Goal: Task Accomplishment & Management: Complete application form

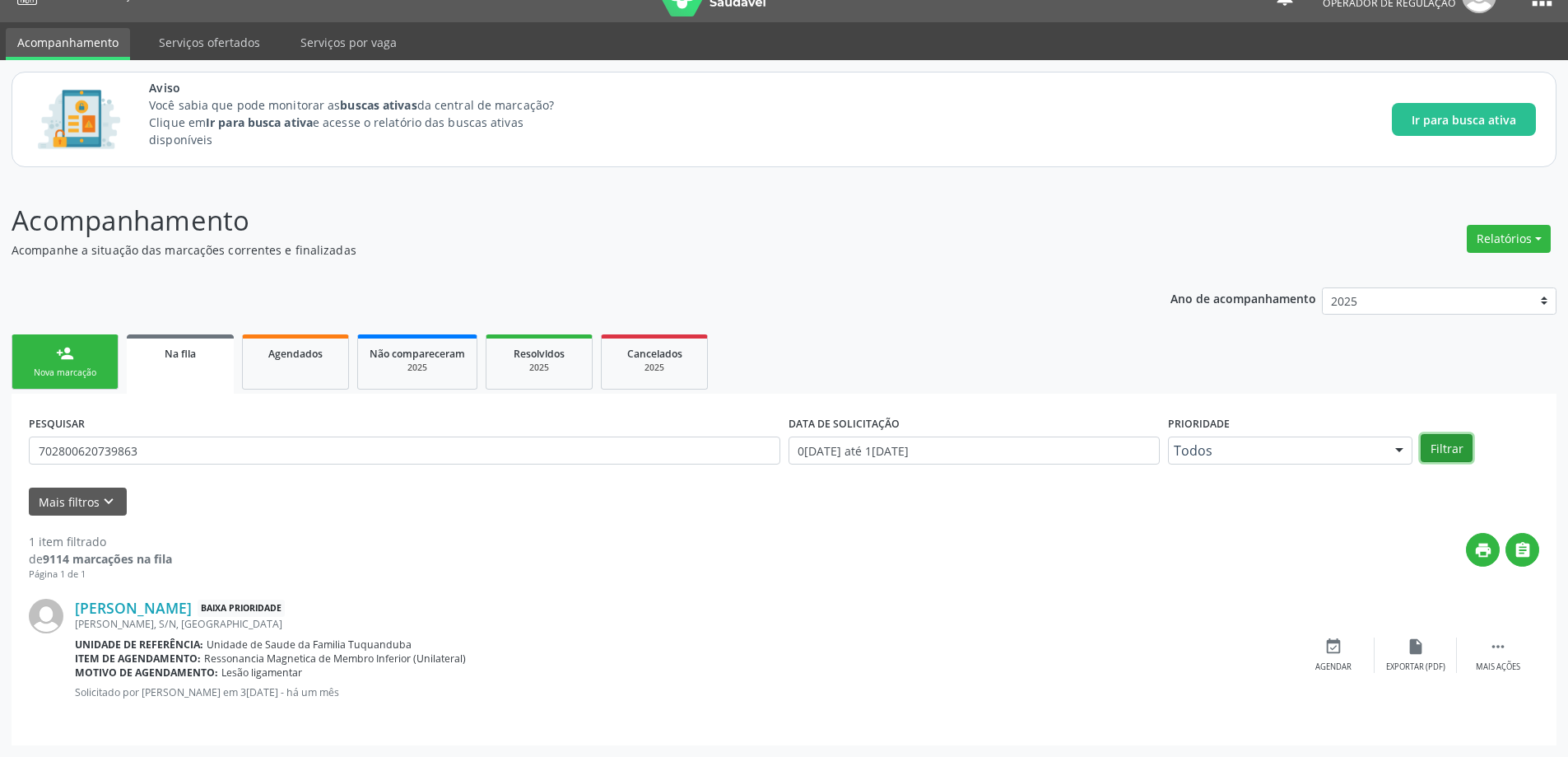
click at [1432, 453] on button "Filtrar" at bounding box center [1447, 448] width 52 height 28
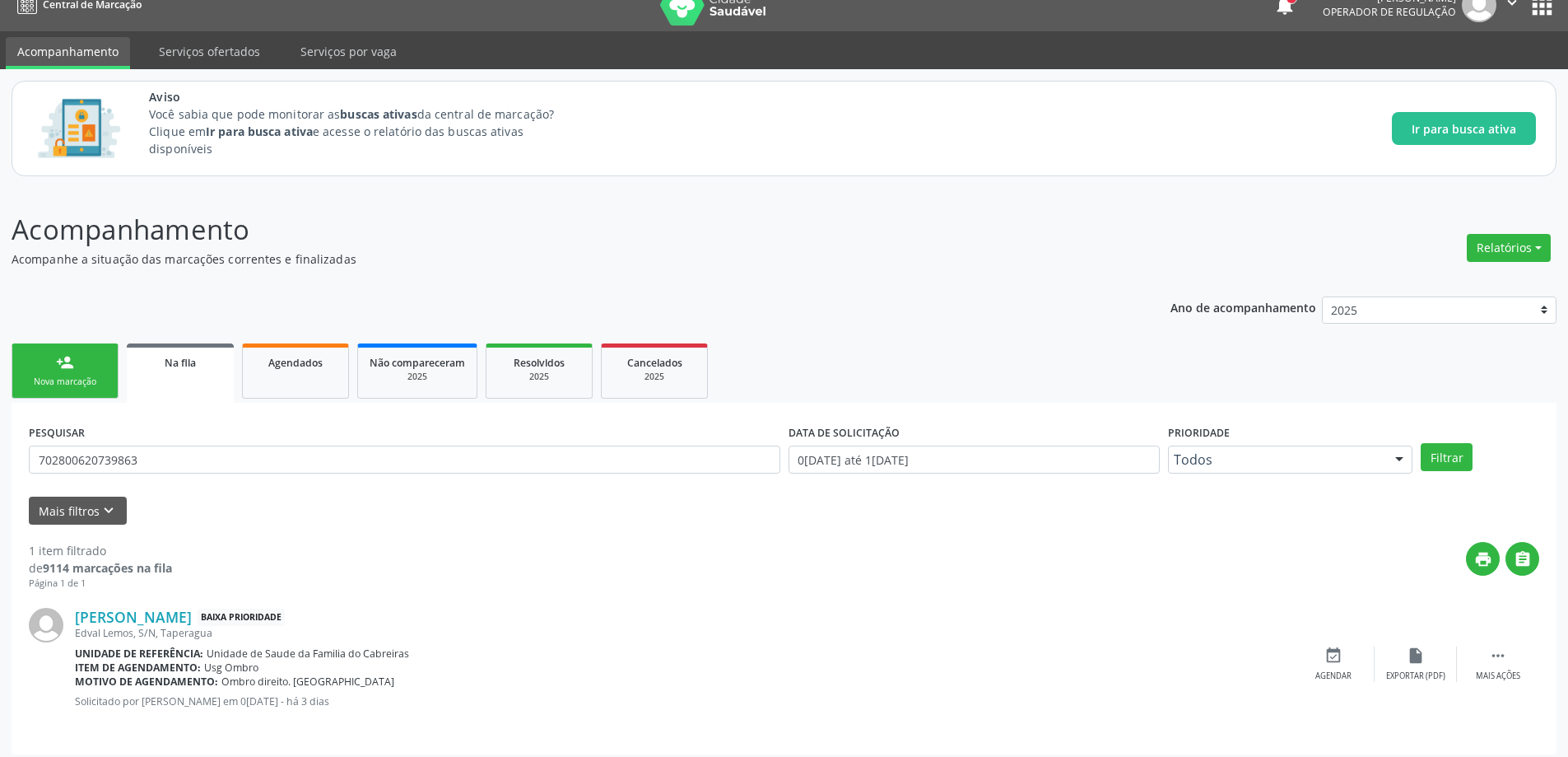
scroll to position [30, 0]
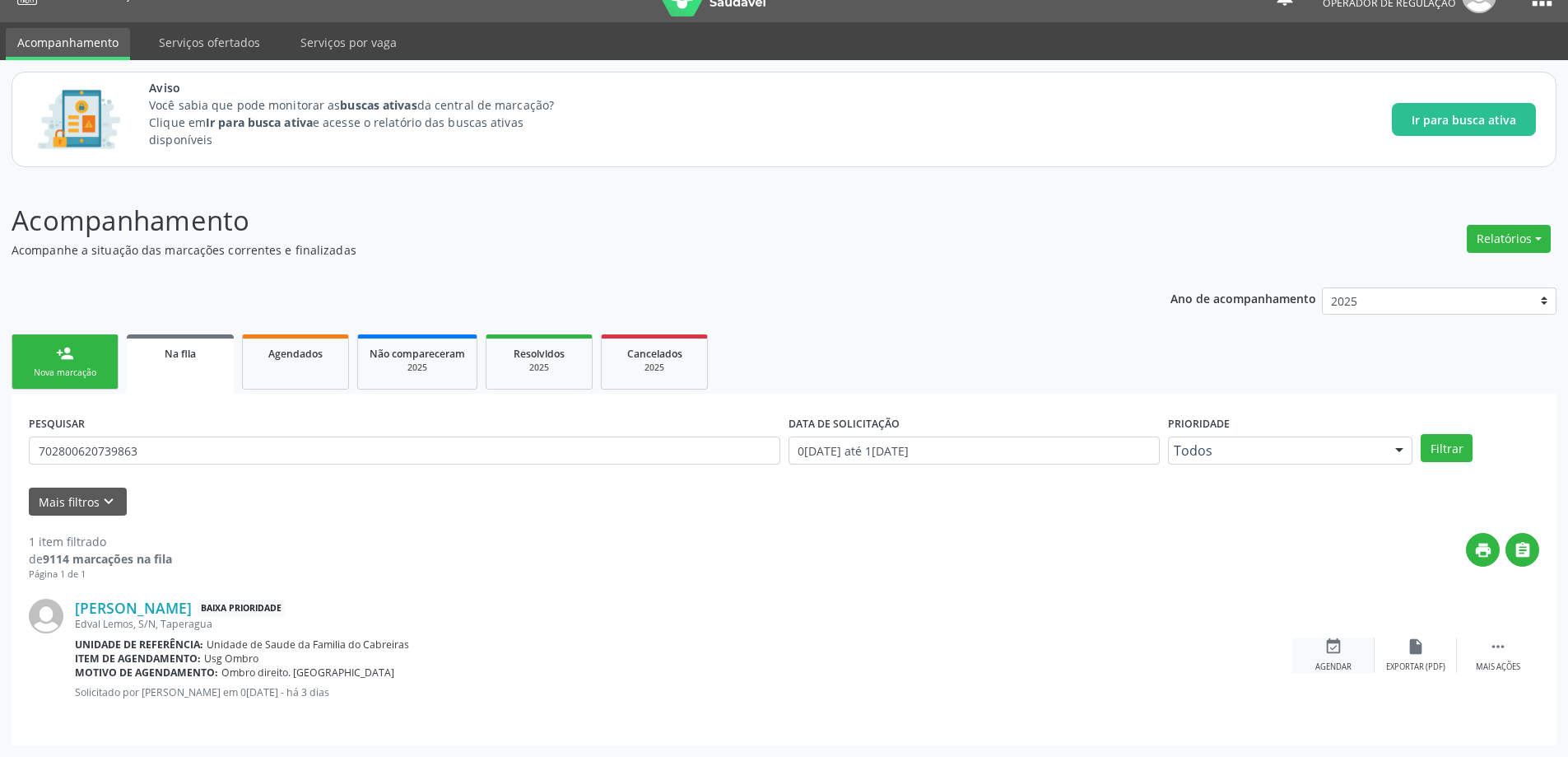
click at [1330, 659] on div "event_available Agendar" at bounding box center [1334, 655] width 83 height 35
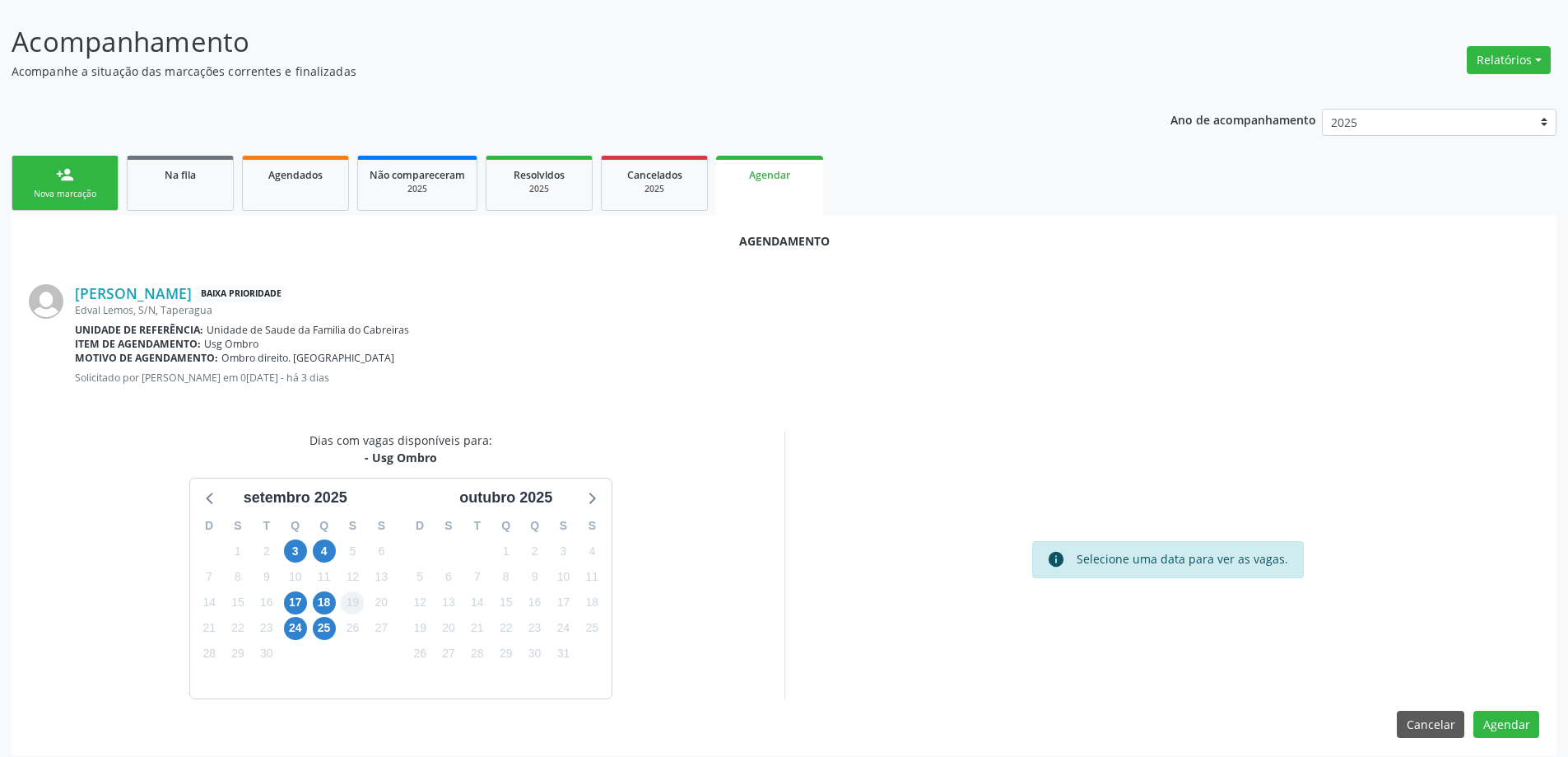
scroll to position [219, 0]
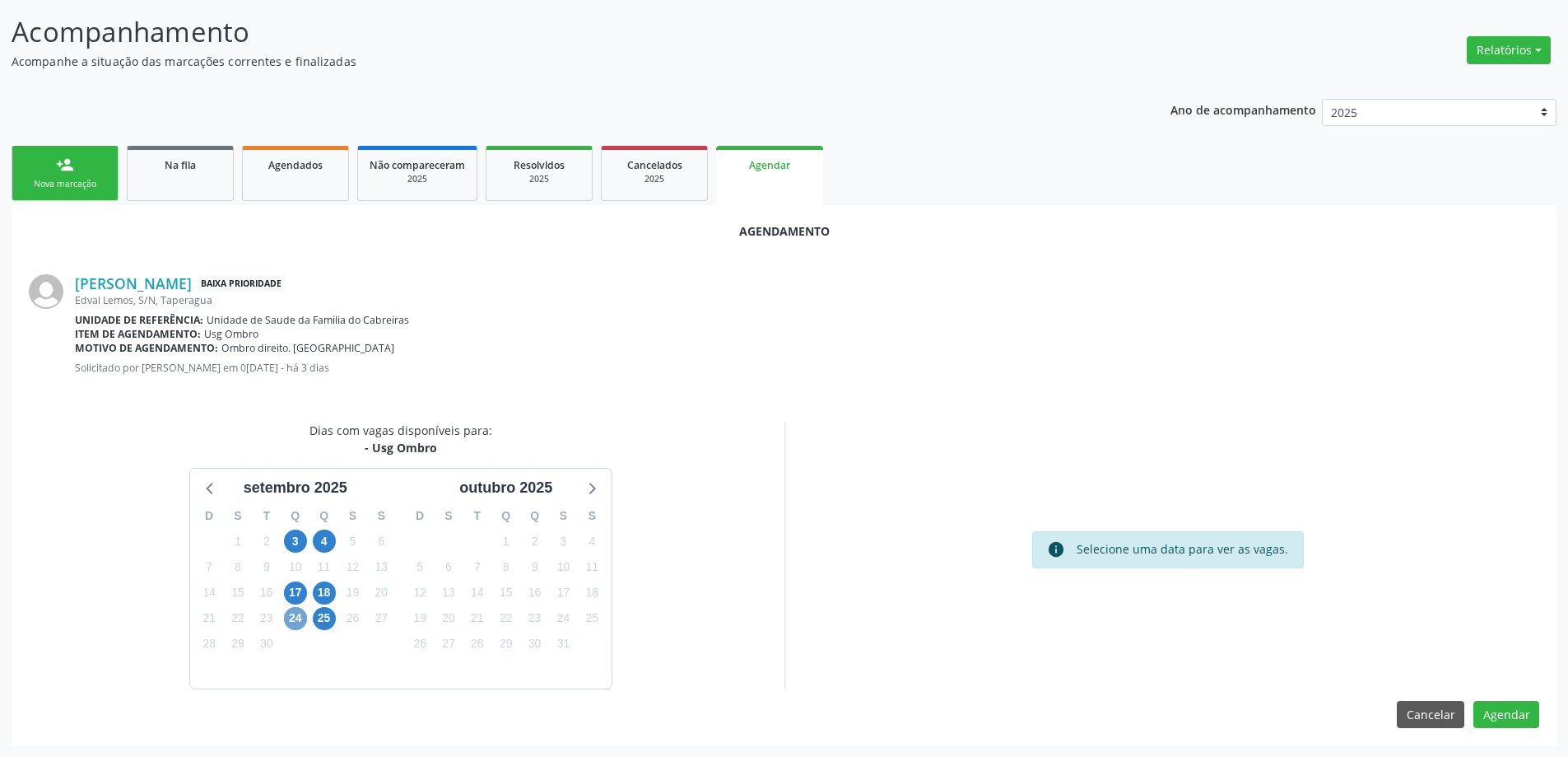
click at [293, 625] on span "24" at bounding box center [295, 618] width 23 height 23
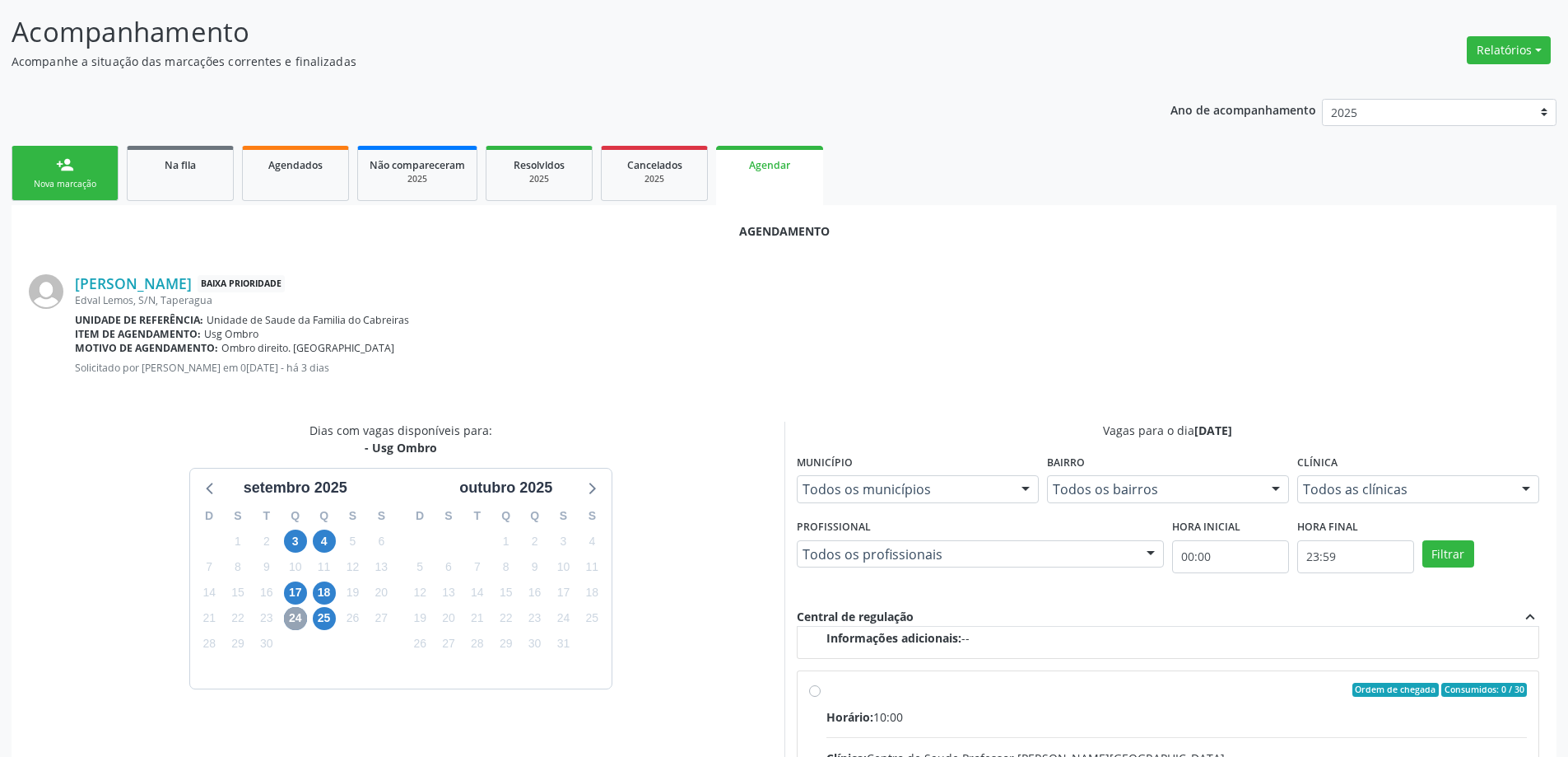
scroll to position [260, 0]
click at [813, 686] on input "Ordem de chegada Consumidos: 0 / 30 Horário: 10:00 Clínica: Centro de Saude Pro…" at bounding box center [815, 688] width 12 height 15
radio input "true"
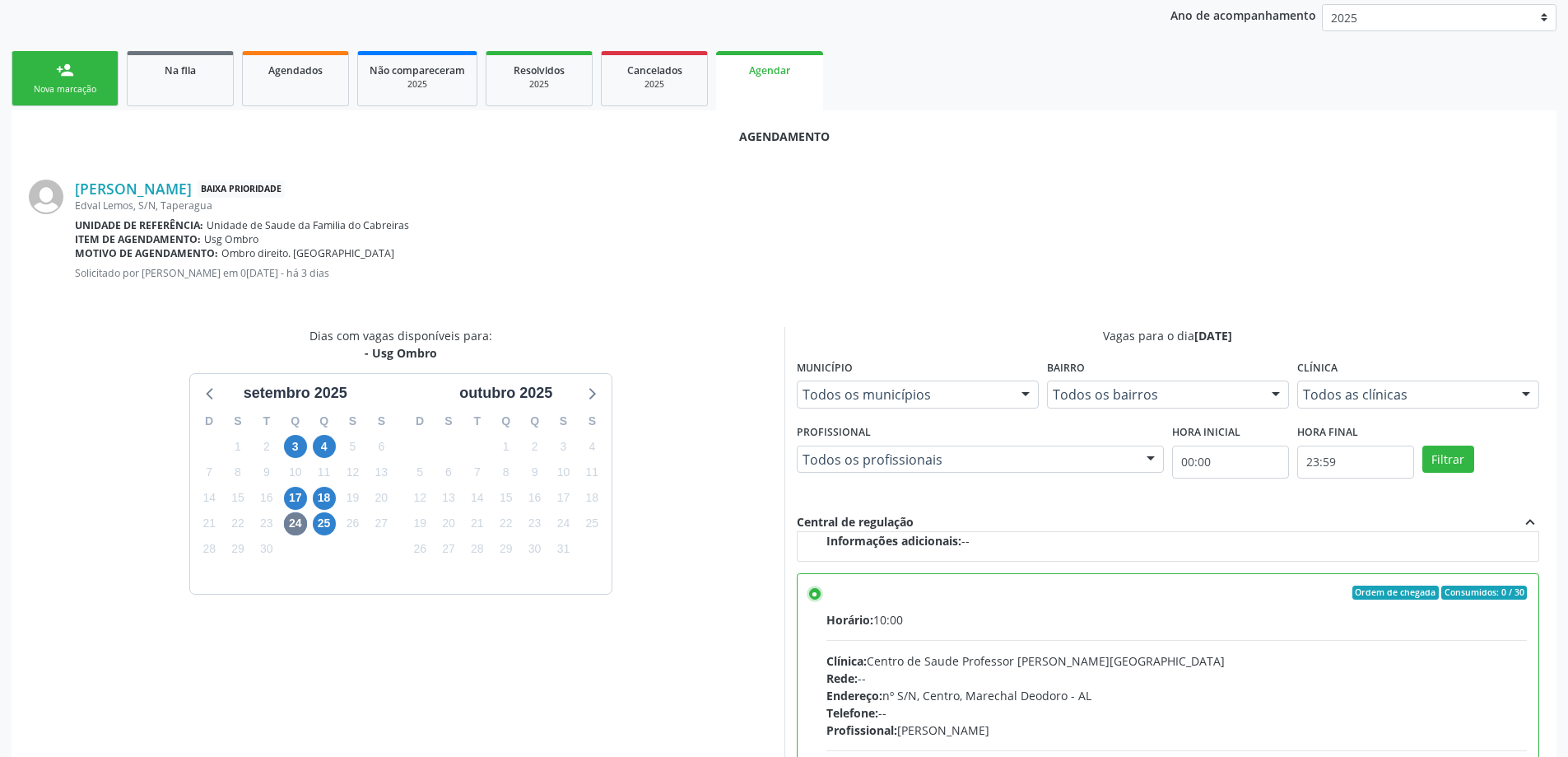
scroll to position [486, 0]
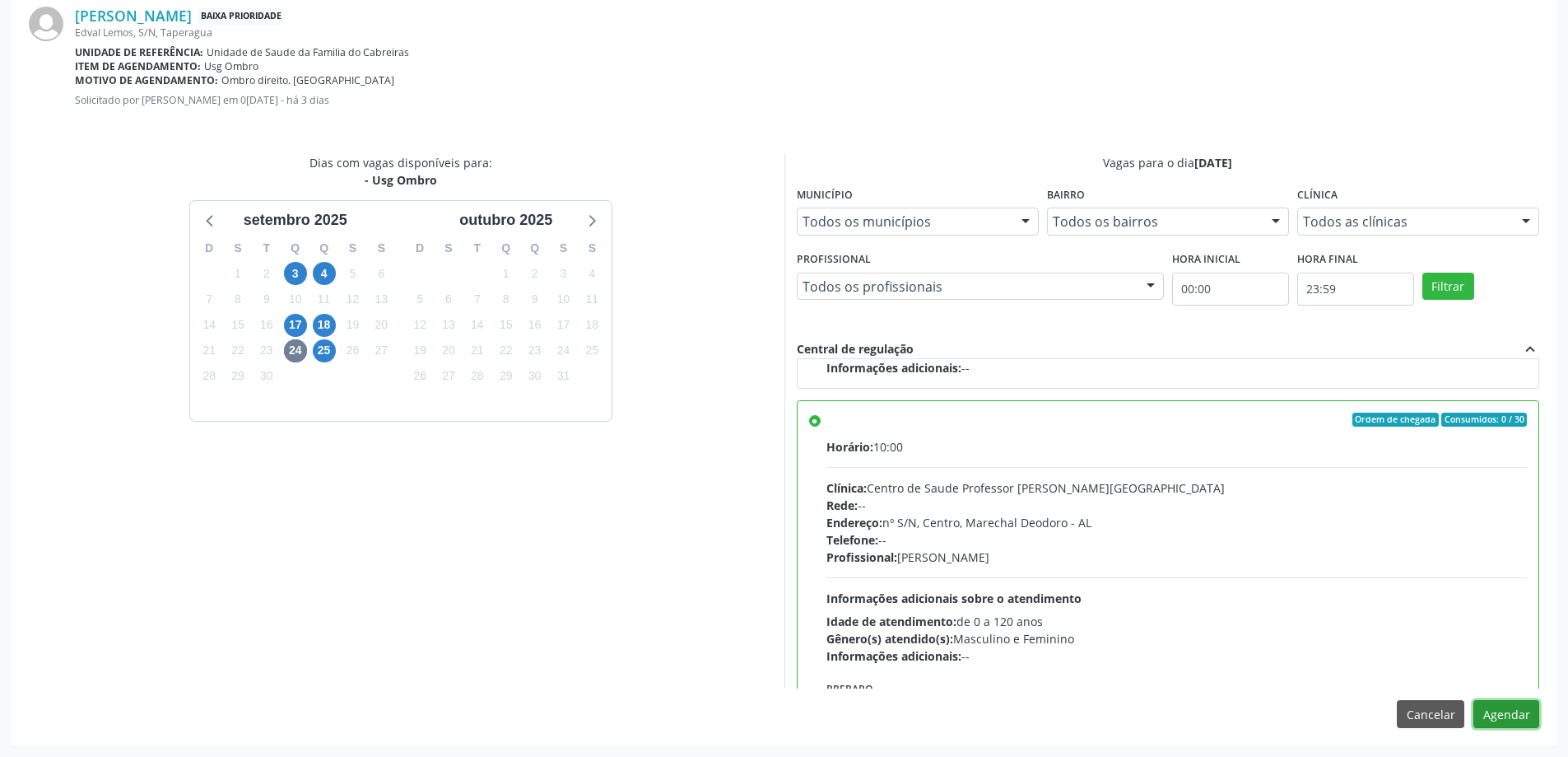
click at [1518, 718] on button "Agendar" at bounding box center [1506, 713] width 66 height 28
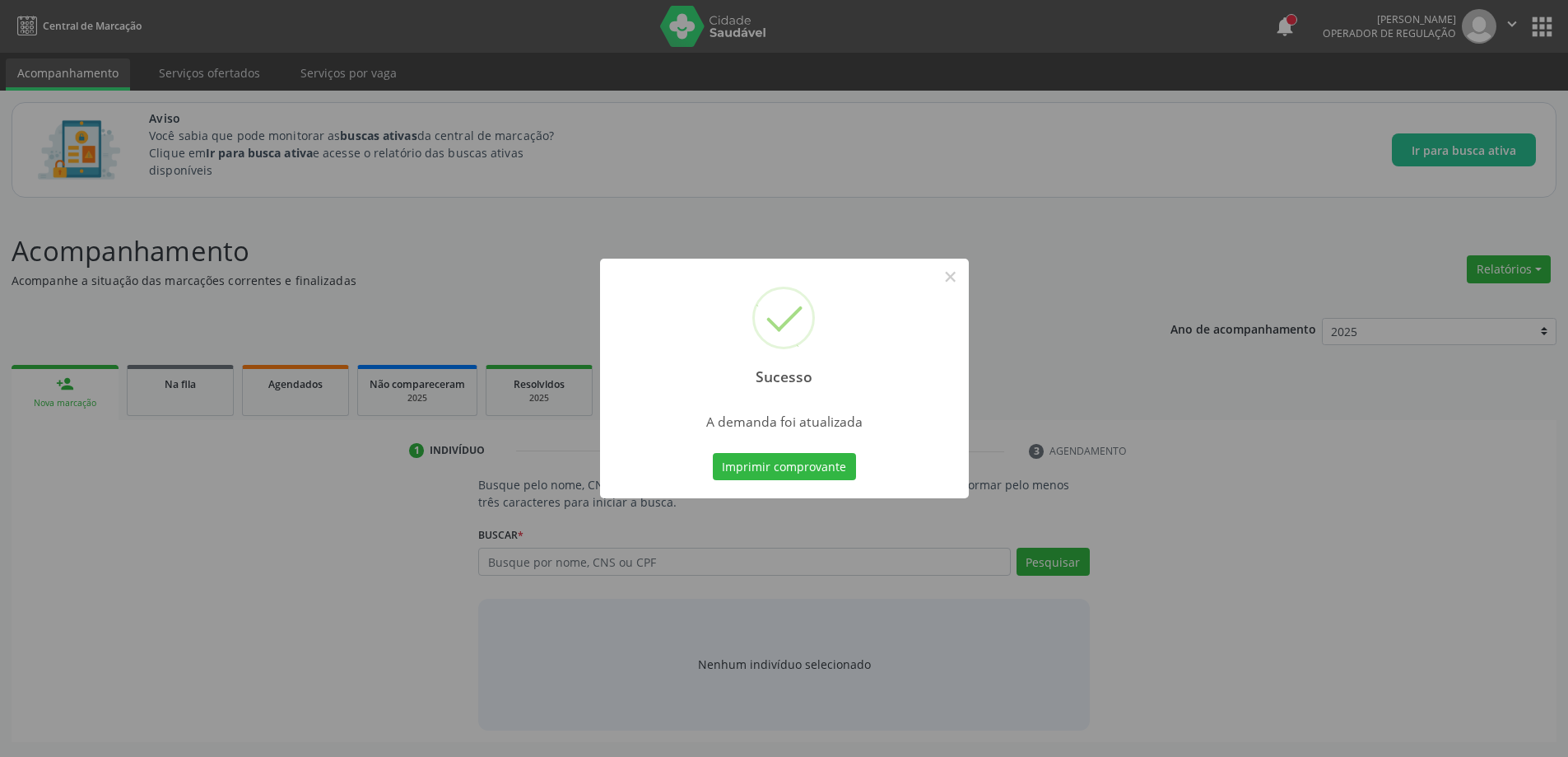
scroll to position [0, 0]
click at [963, 287] on button "×" at bounding box center [956, 276] width 28 height 28
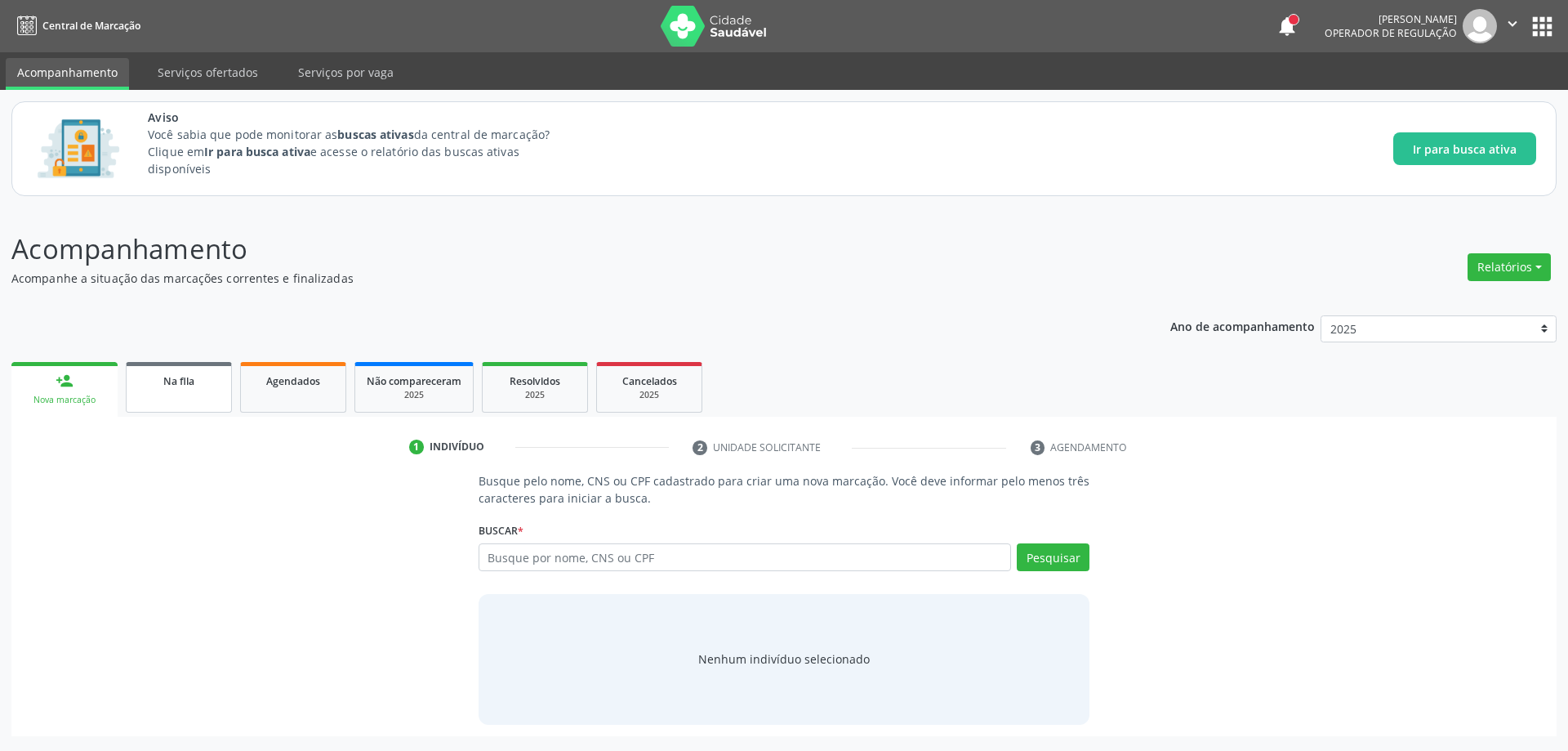
click at [176, 386] on span "Na fila" at bounding box center [178, 381] width 31 height 14
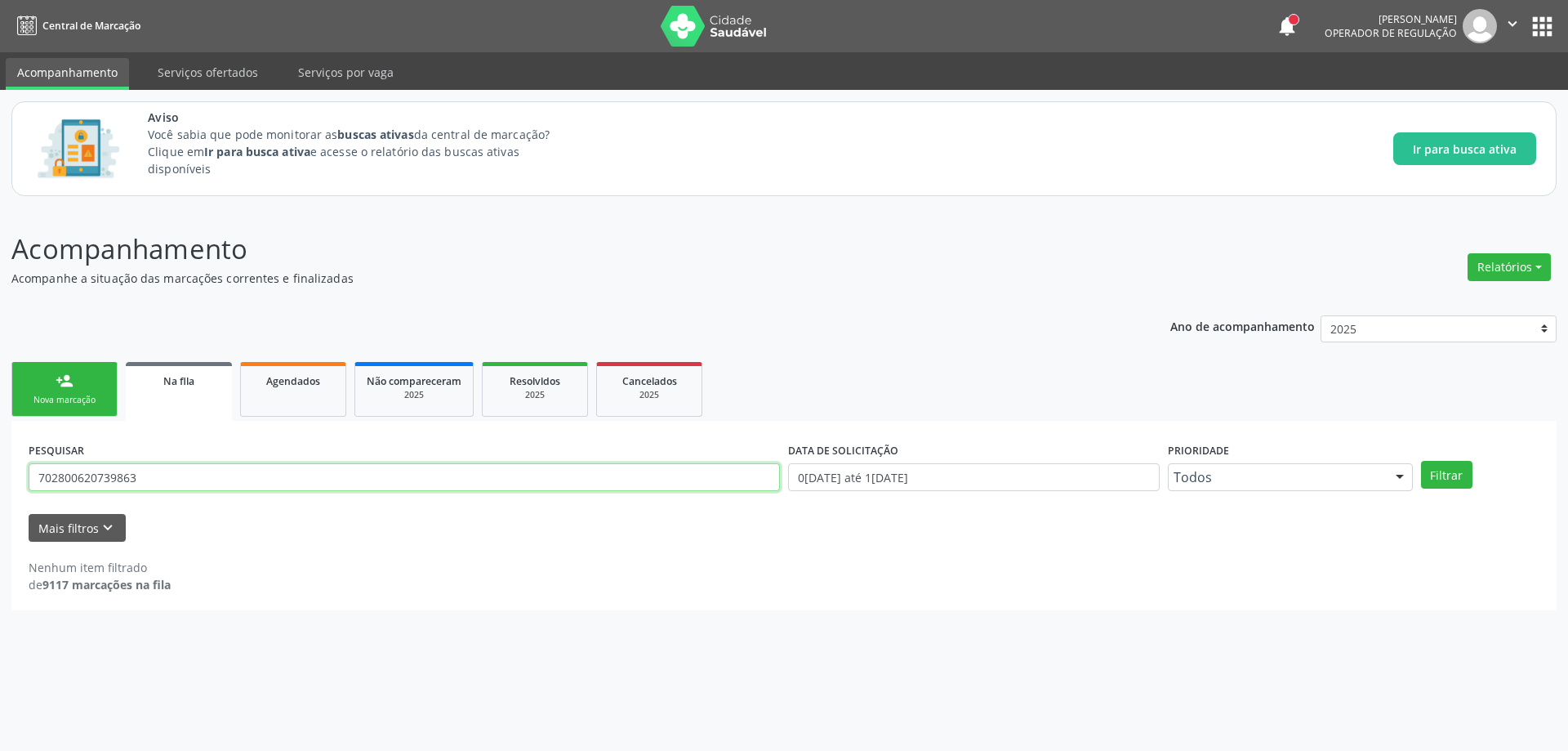
click at [206, 472] on input "702800620739863" at bounding box center [404, 477] width 751 height 28
type input "7"
paste input "704005887021761"
click at [1450, 483] on button "Filtrar" at bounding box center [1447, 474] width 52 height 28
click at [1437, 474] on button "Filtrar" at bounding box center [1447, 474] width 52 height 28
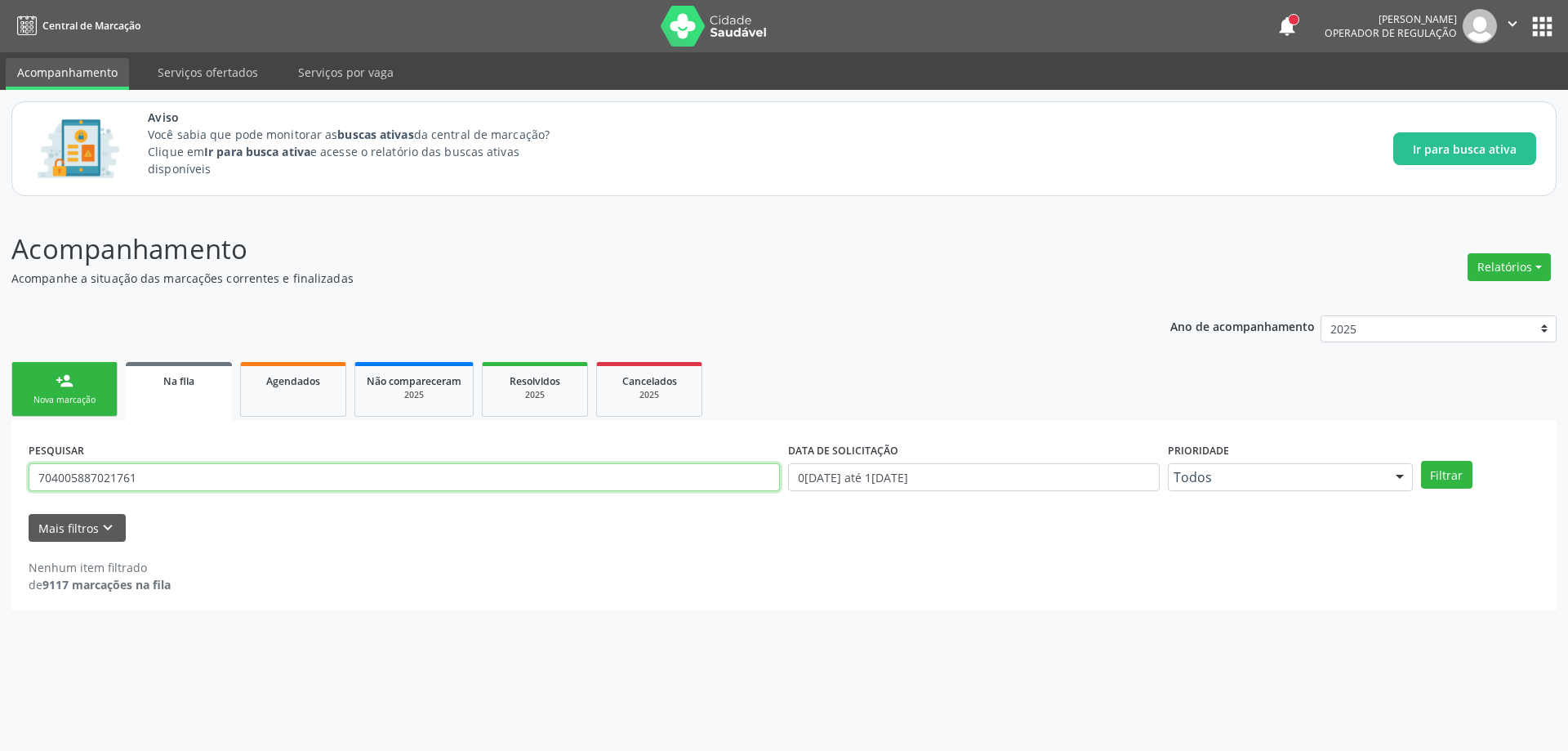
click at [170, 474] on input "704005887021761" at bounding box center [404, 477] width 751 height 28
type input "7"
paste input "705006829822152"
type input "705006829822152"
click at [1438, 475] on button "Filtrar" at bounding box center [1447, 474] width 52 height 28
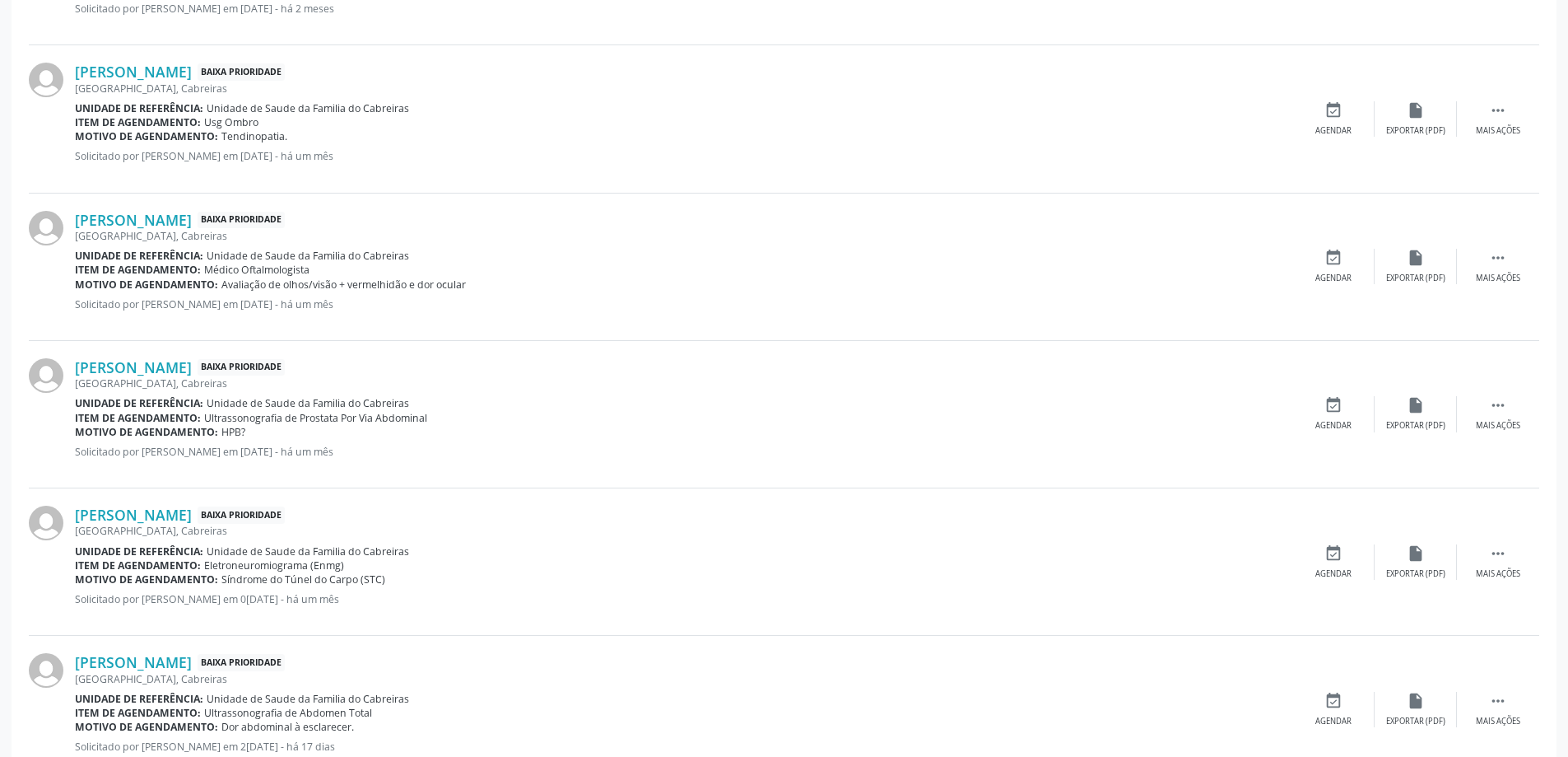
scroll to position [751, 0]
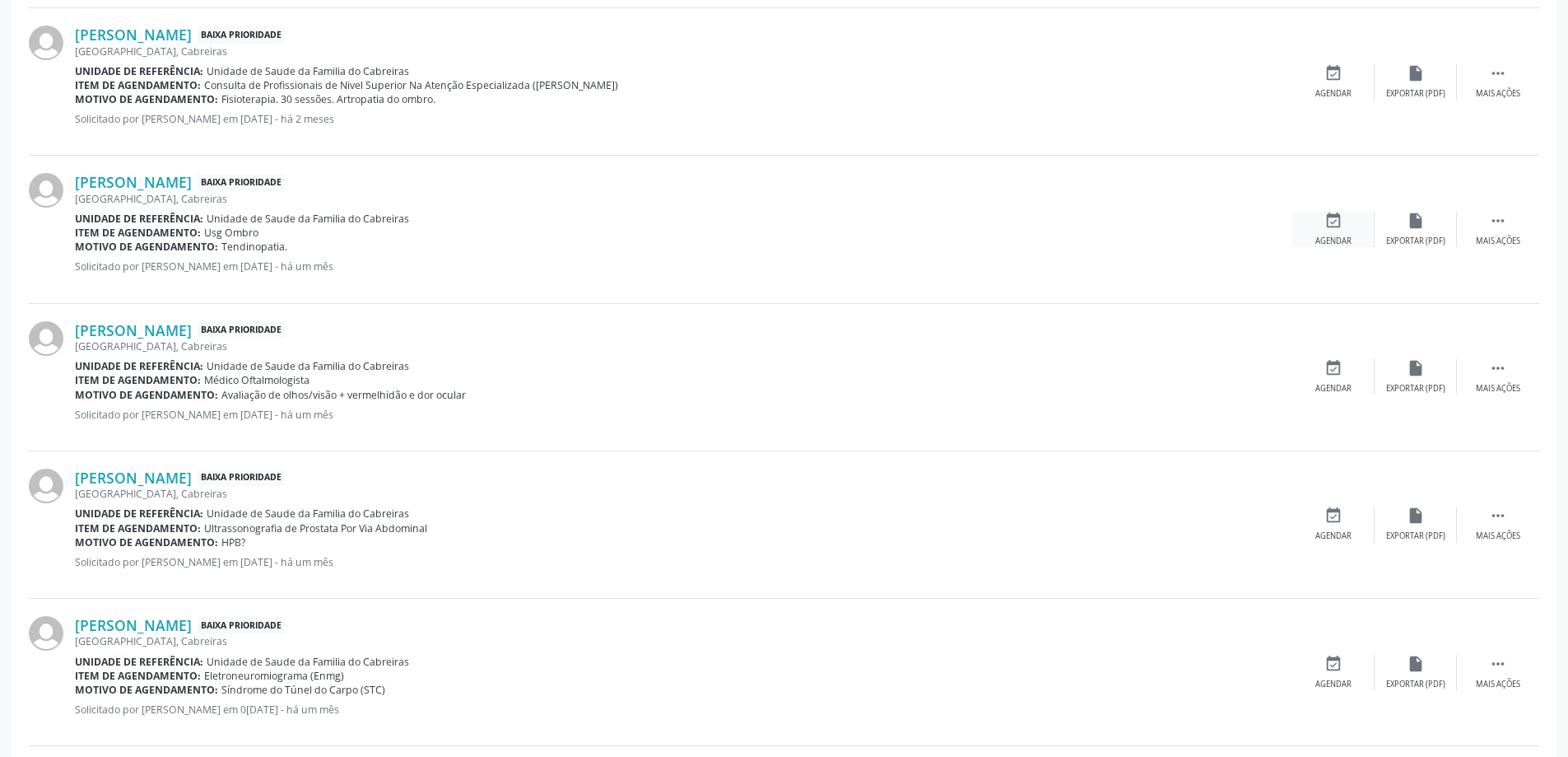
click at [1336, 214] on icon "event_available" at bounding box center [1333, 220] width 18 height 18
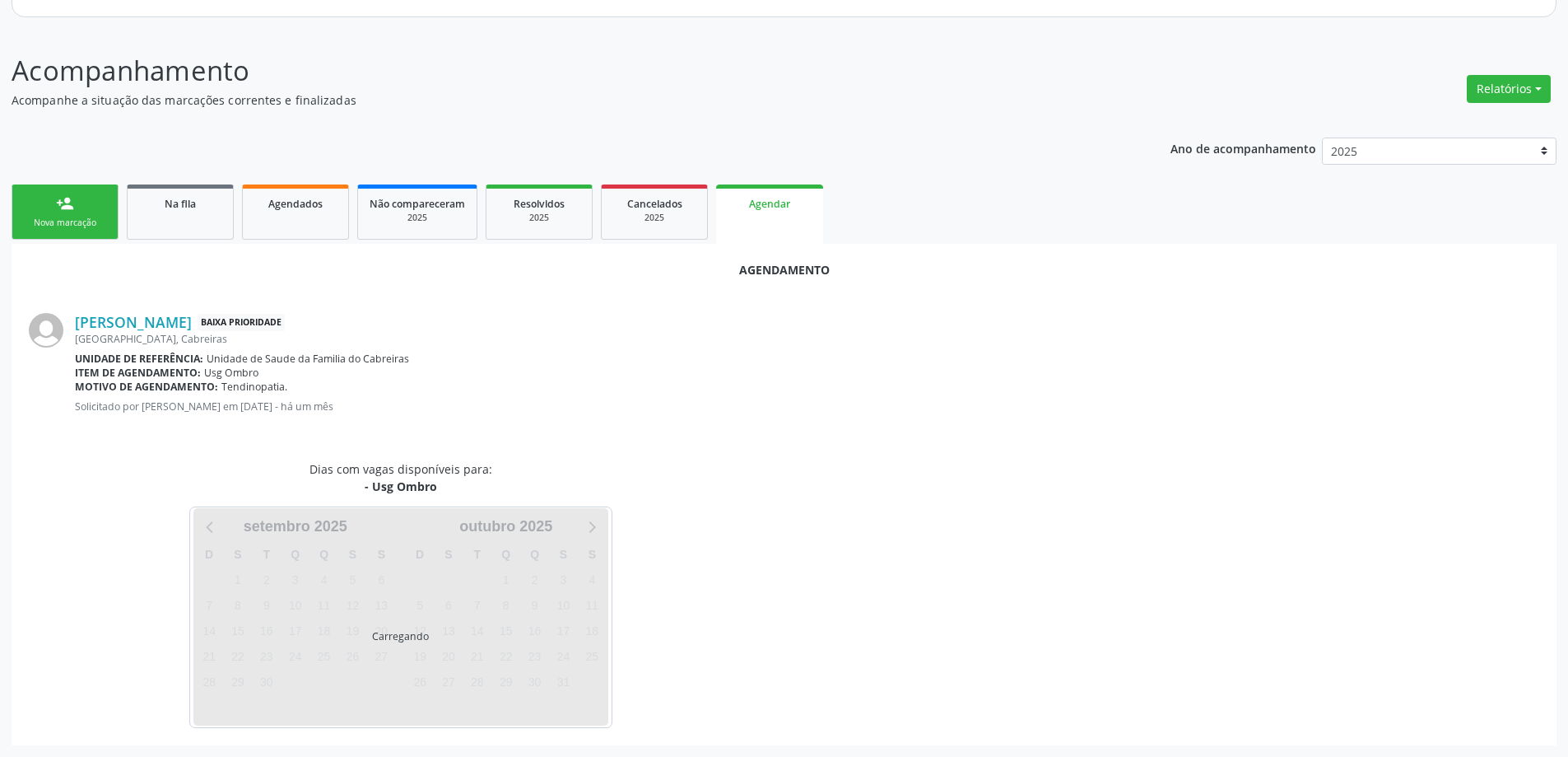
scroll to position [219, 0]
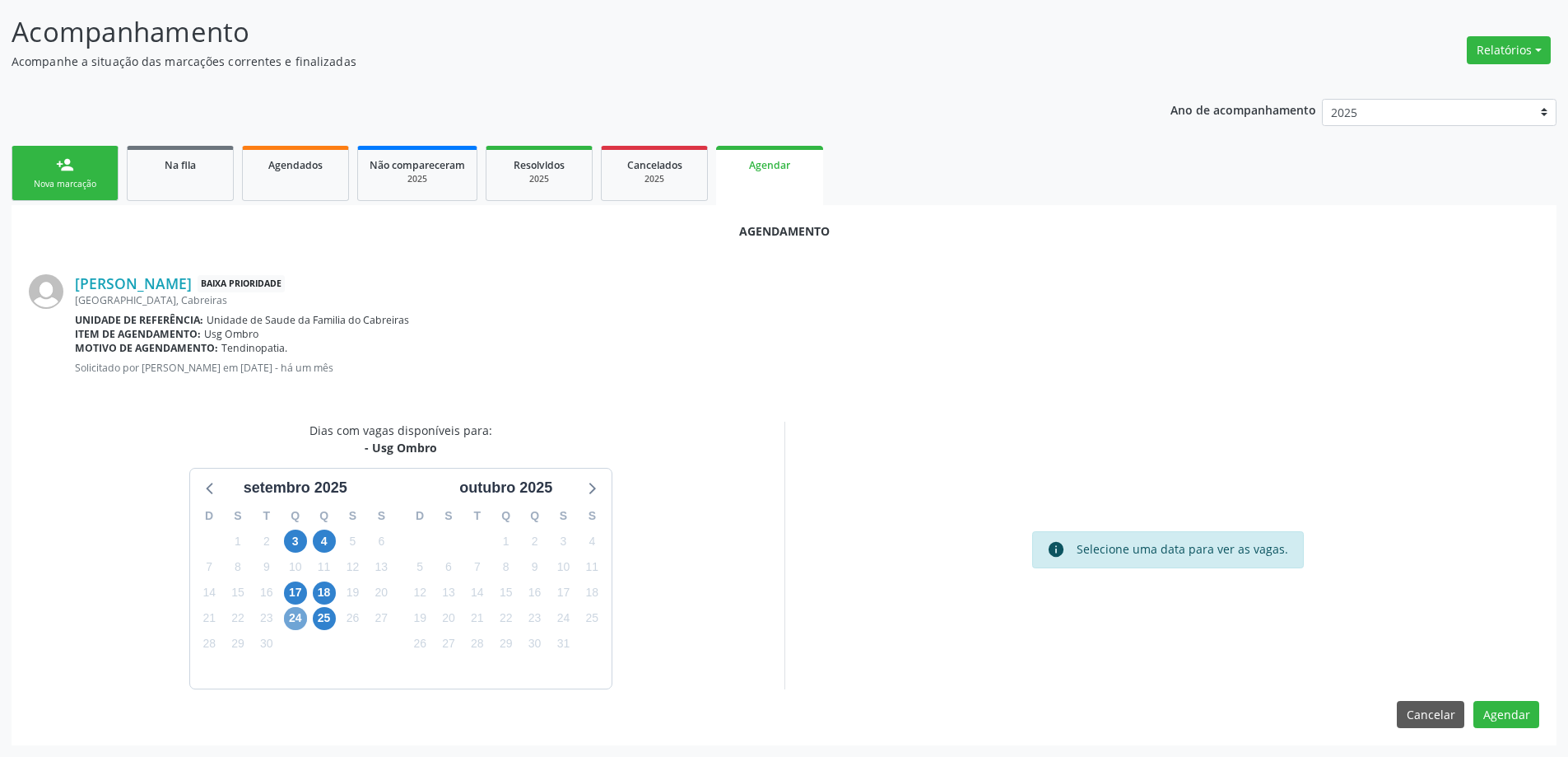
click at [295, 617] on span "24" at bounding box center [295, 618] width 23 height 23
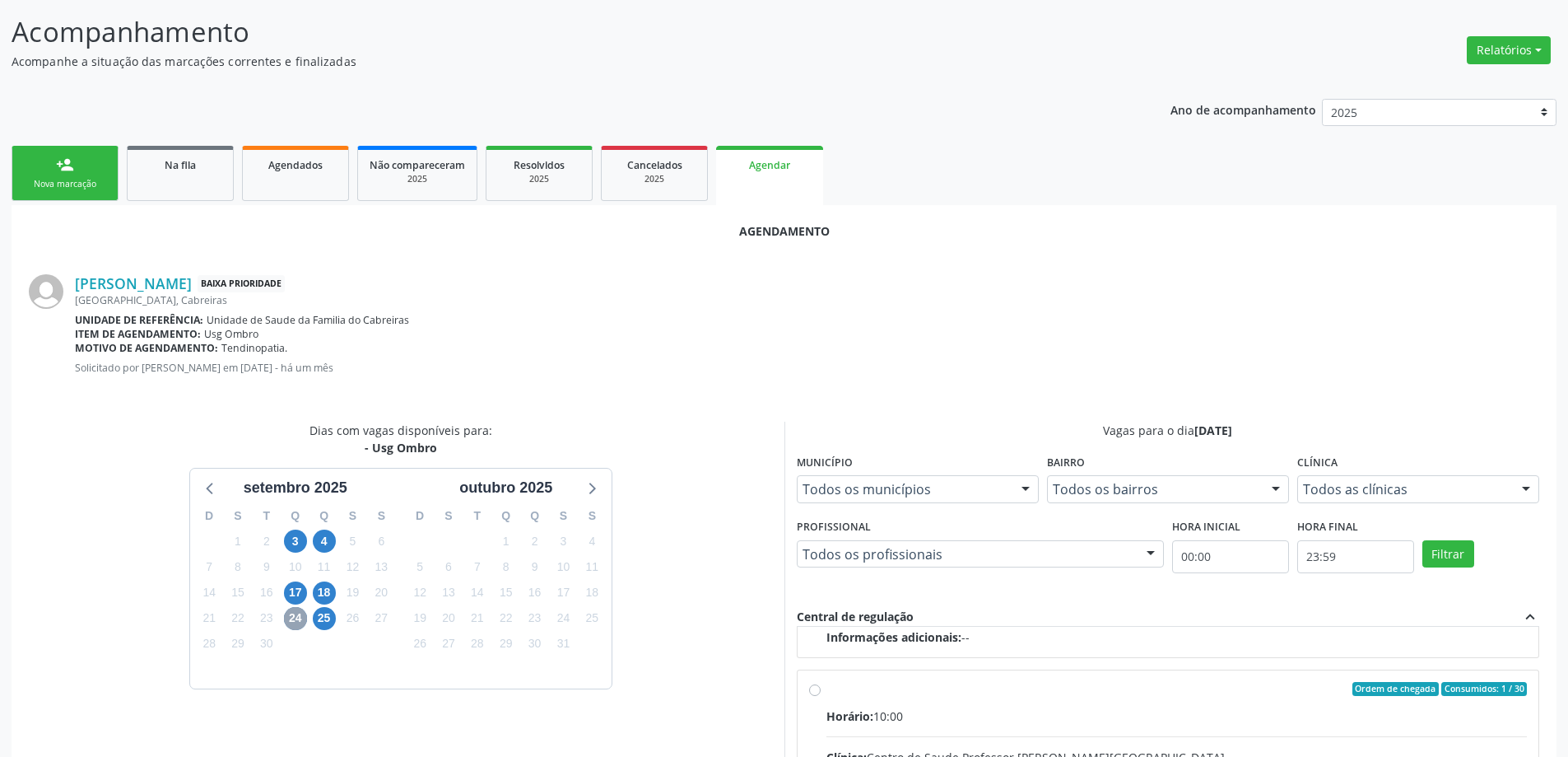
scroll to position [260, 0]
radio input "true"
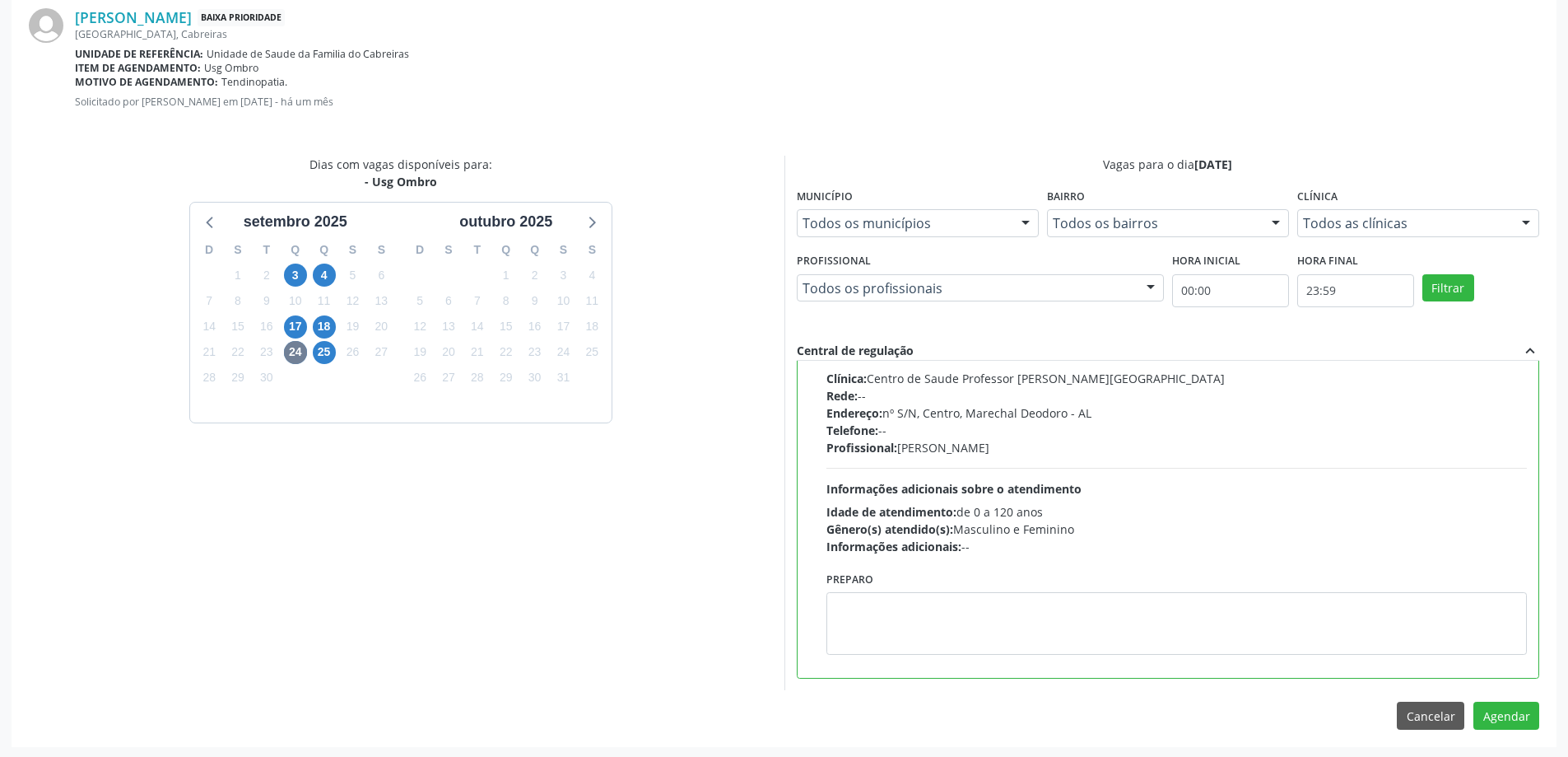
scroll to position [486, 0]
click at [1526, 712] on button "Agendar" at bounding box center [1506, 713] width 66 height 28
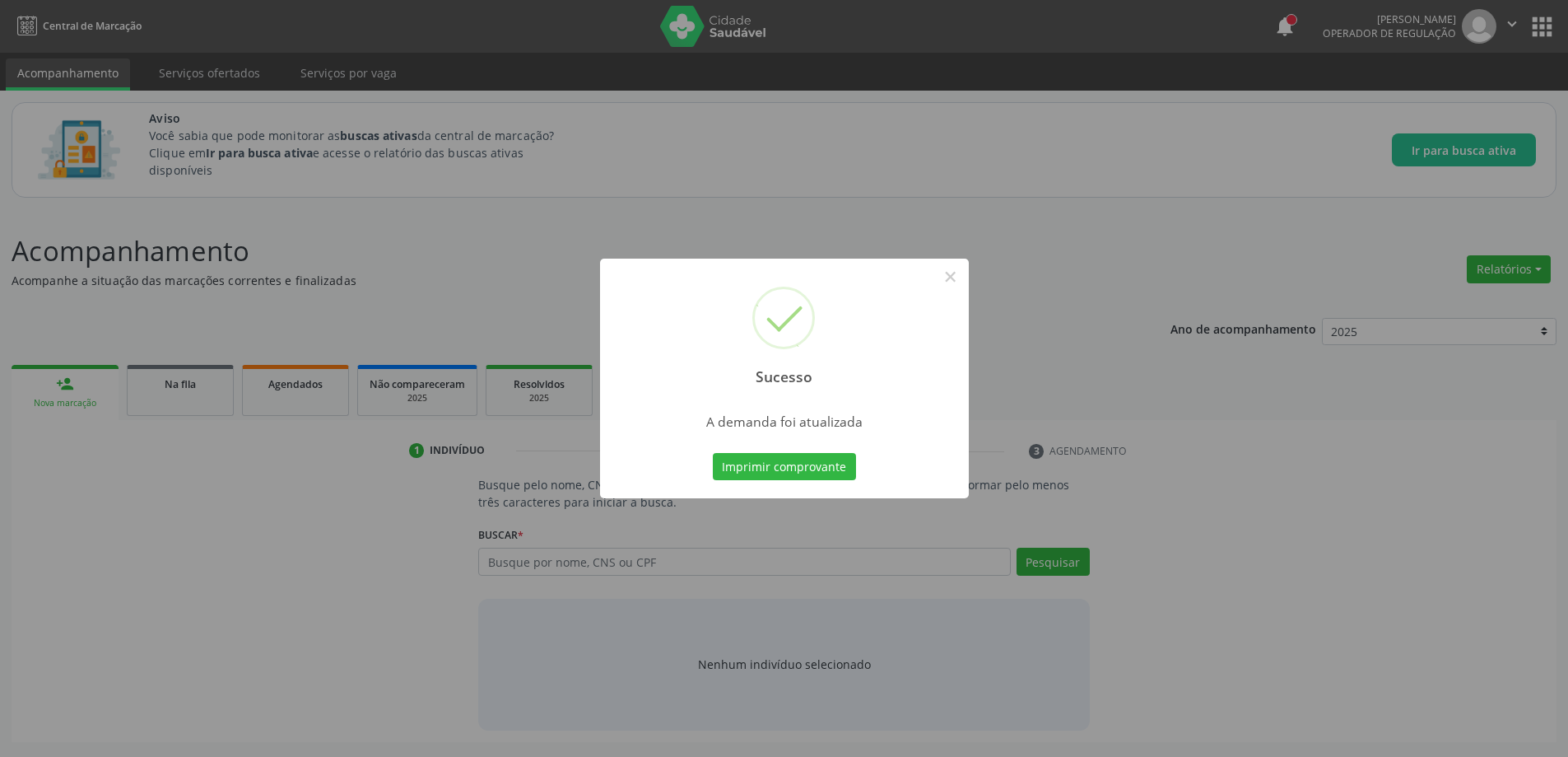
scroll to position [0, 0]
click at [964, 272] on button "×" at bounding box center [956, 276] width 28 height 28
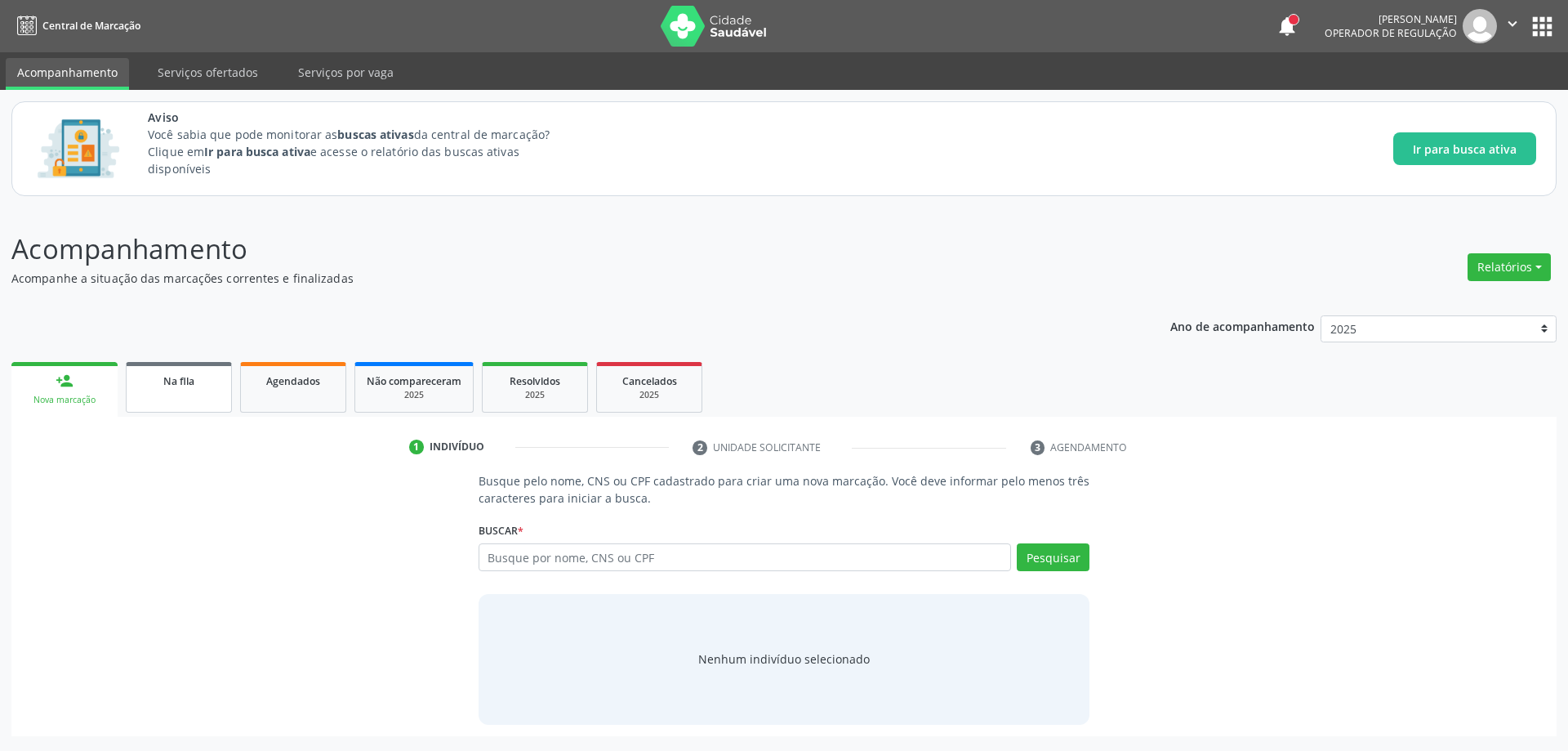
click at [171, 383] on span "Na fila" at bounding box center [178, 381] width 31 height 14
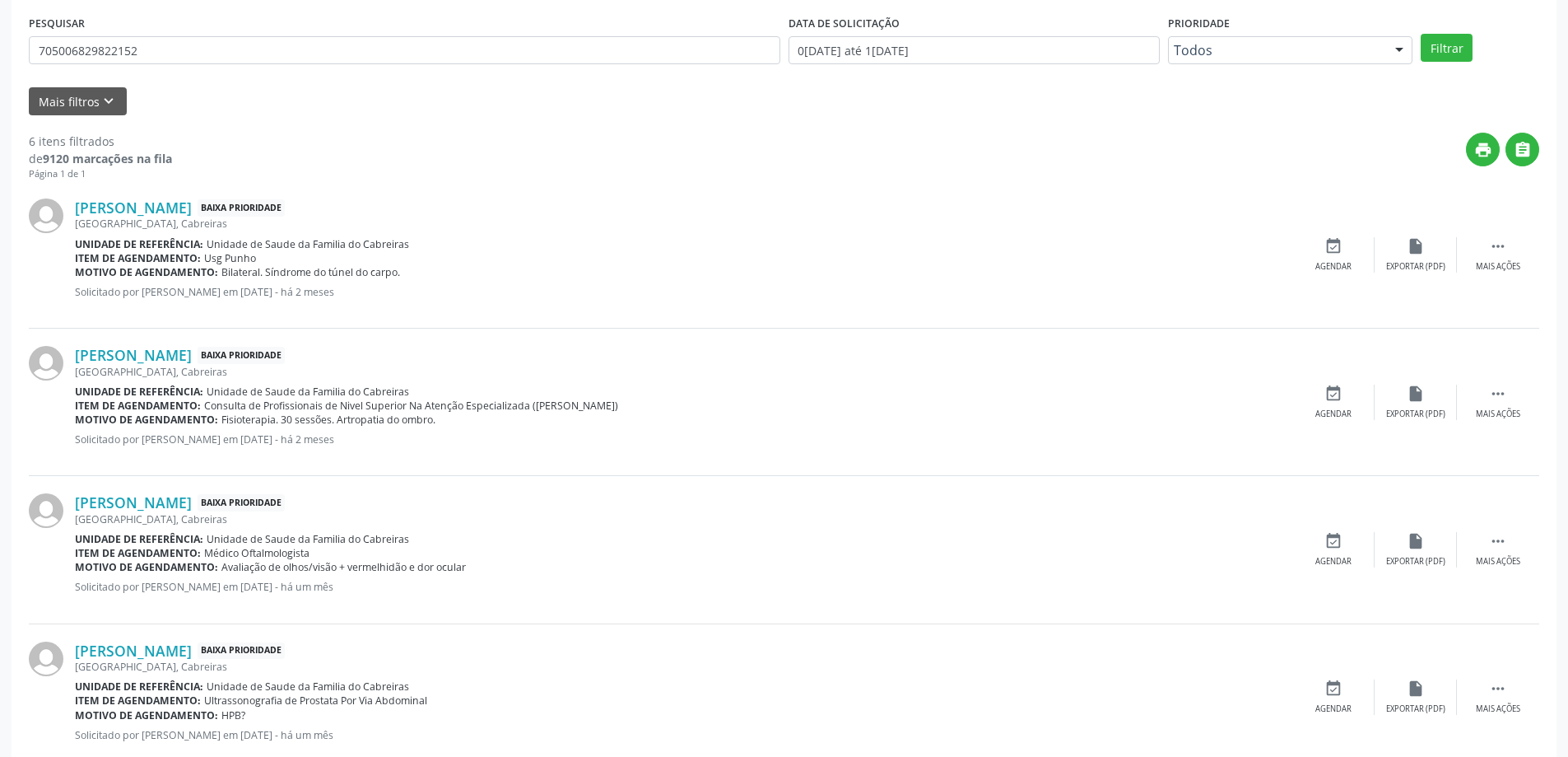
scroll to position [411, 0]
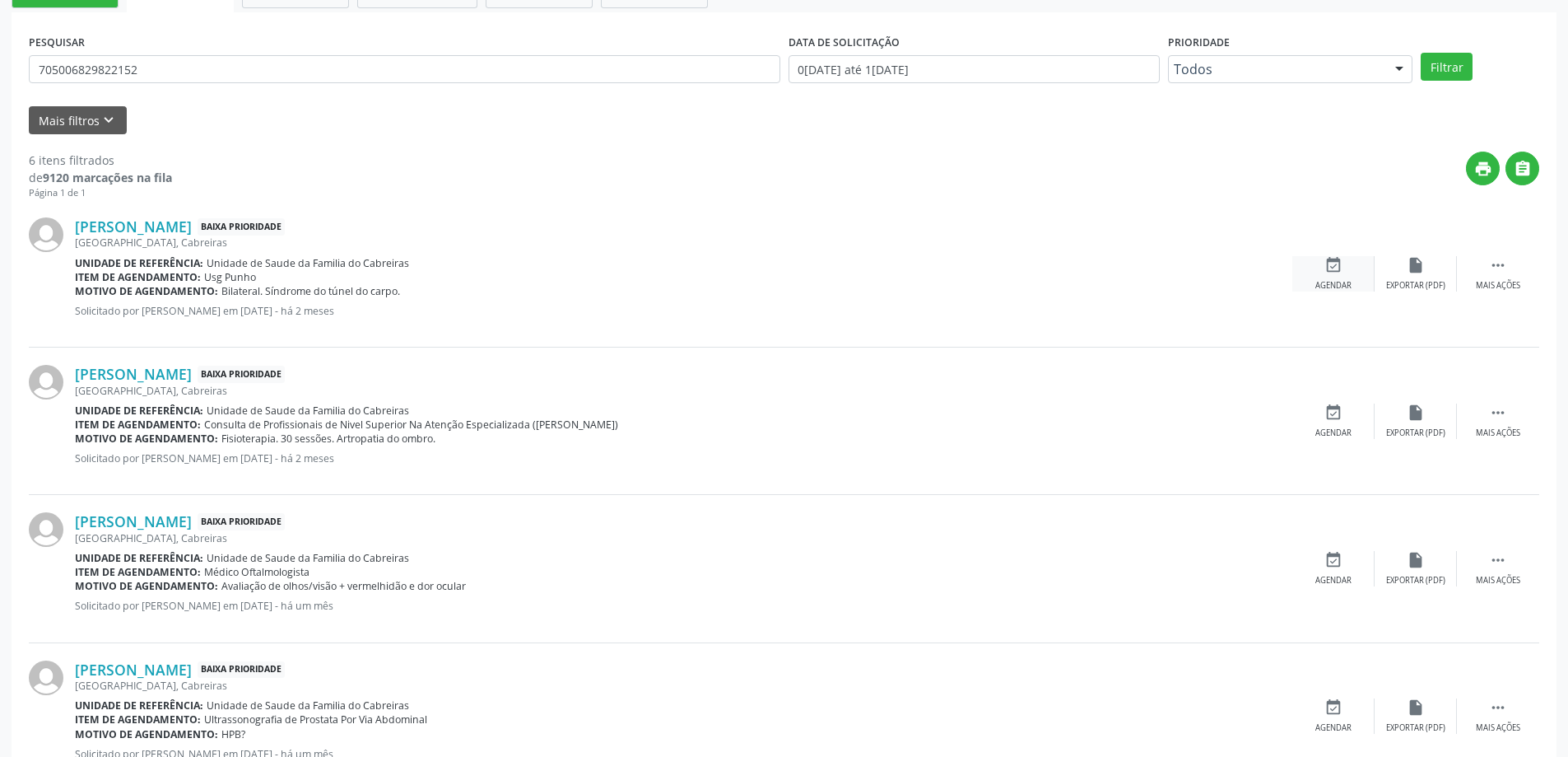
click at [1345, 271] on div "event_available Agendar" at bounding box center [1334, 274] width 83 height 35
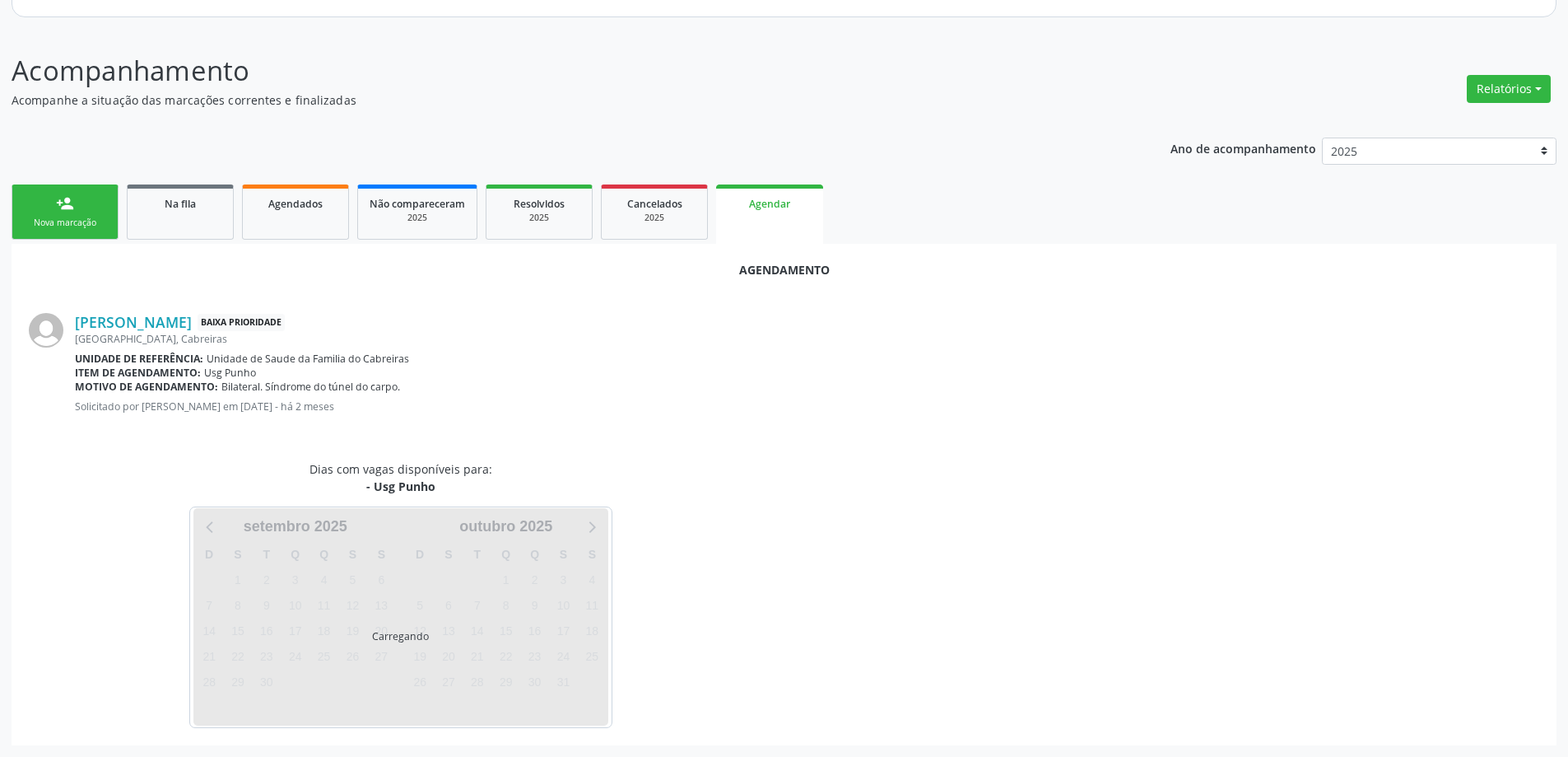
scroll to position [219, 0]
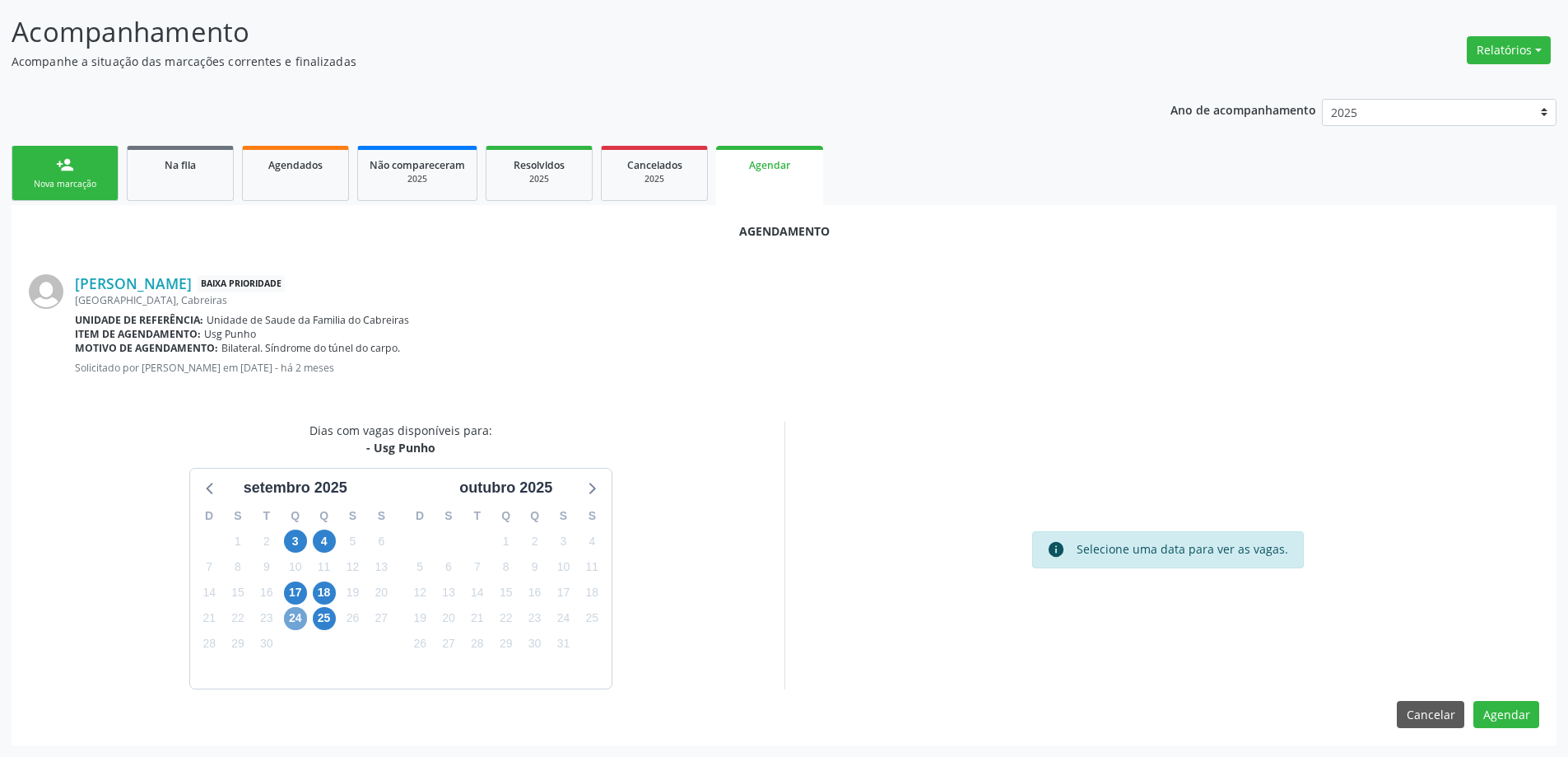
click at [292, 620] on span "24" at bounding box center [295, 618] width 23 height 23
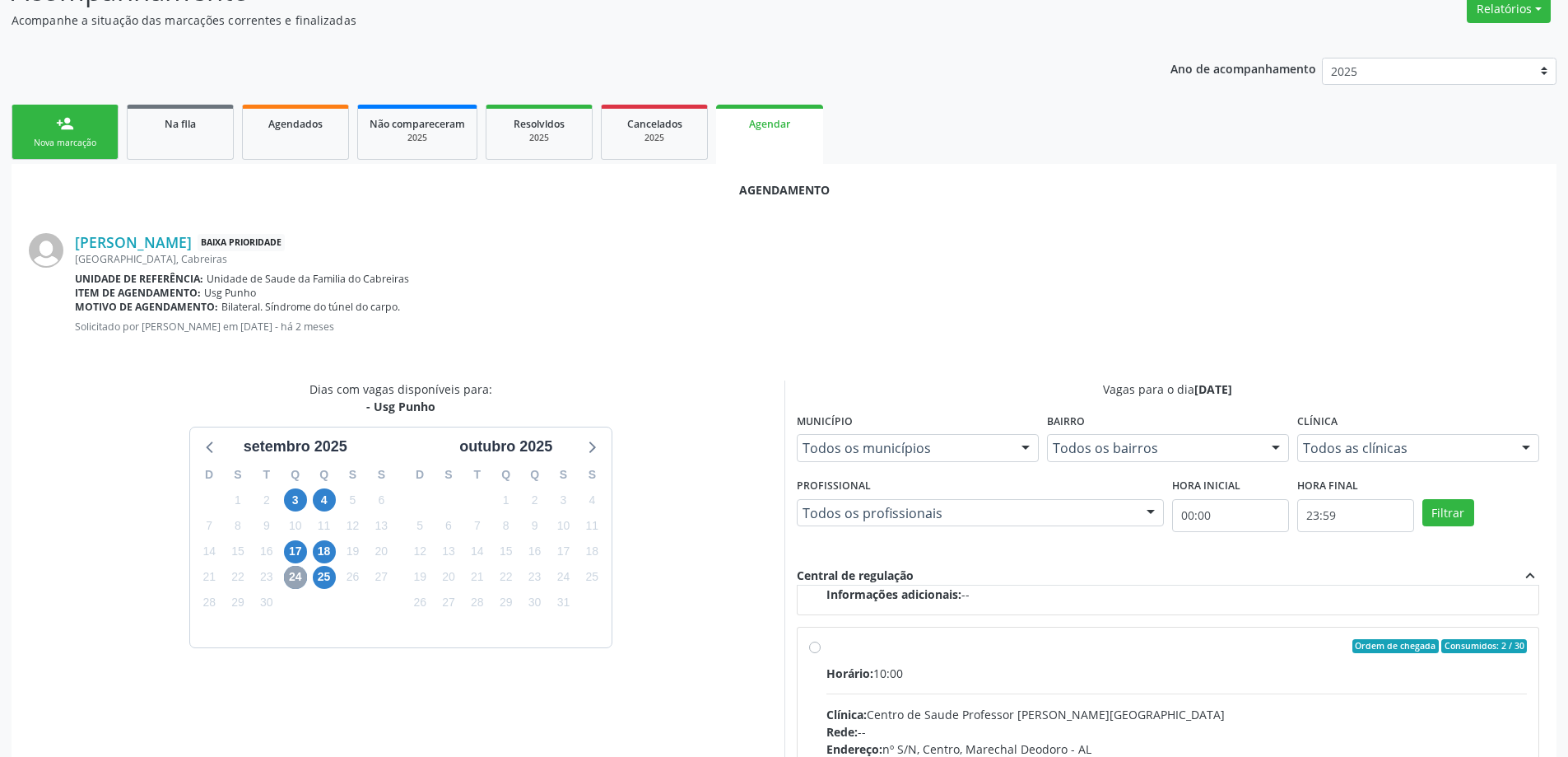
scroll to position [302, 0]
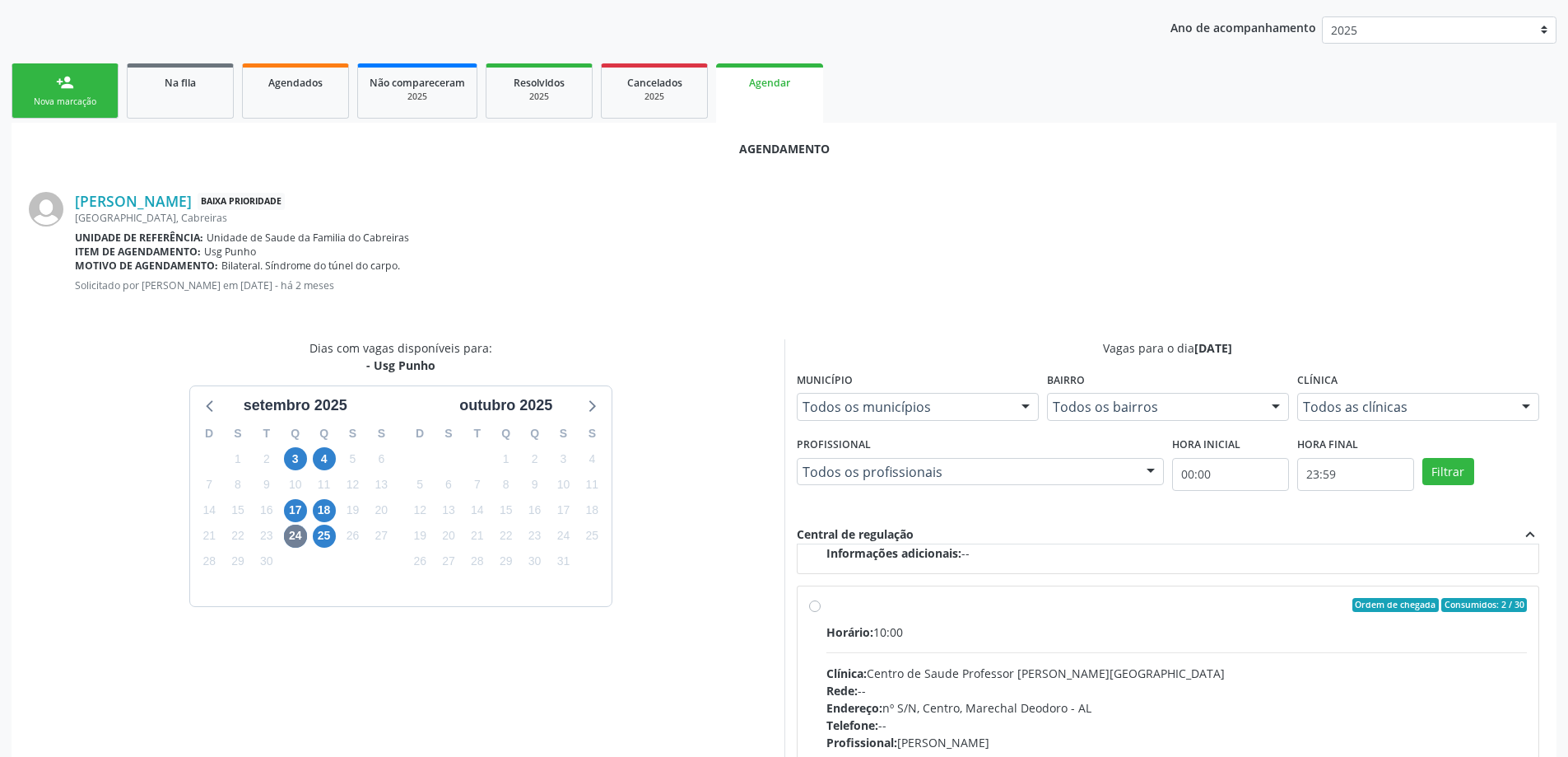
click at [827, 610] on label "Ordem de chegada Consumidos: 2 / 30 Horário: 10:00 Clínica: Centro de Saude Pro…" at bounding box center [1177, 724] width 701 height 253
click at [818, 610] on input "Ordem de chegada Consumidos: 2 / 30 Horário: 10:00 Clínica: Centro de Saude Pro…" at bounding box center [815, 605] width 12 height 15
radio input "true"
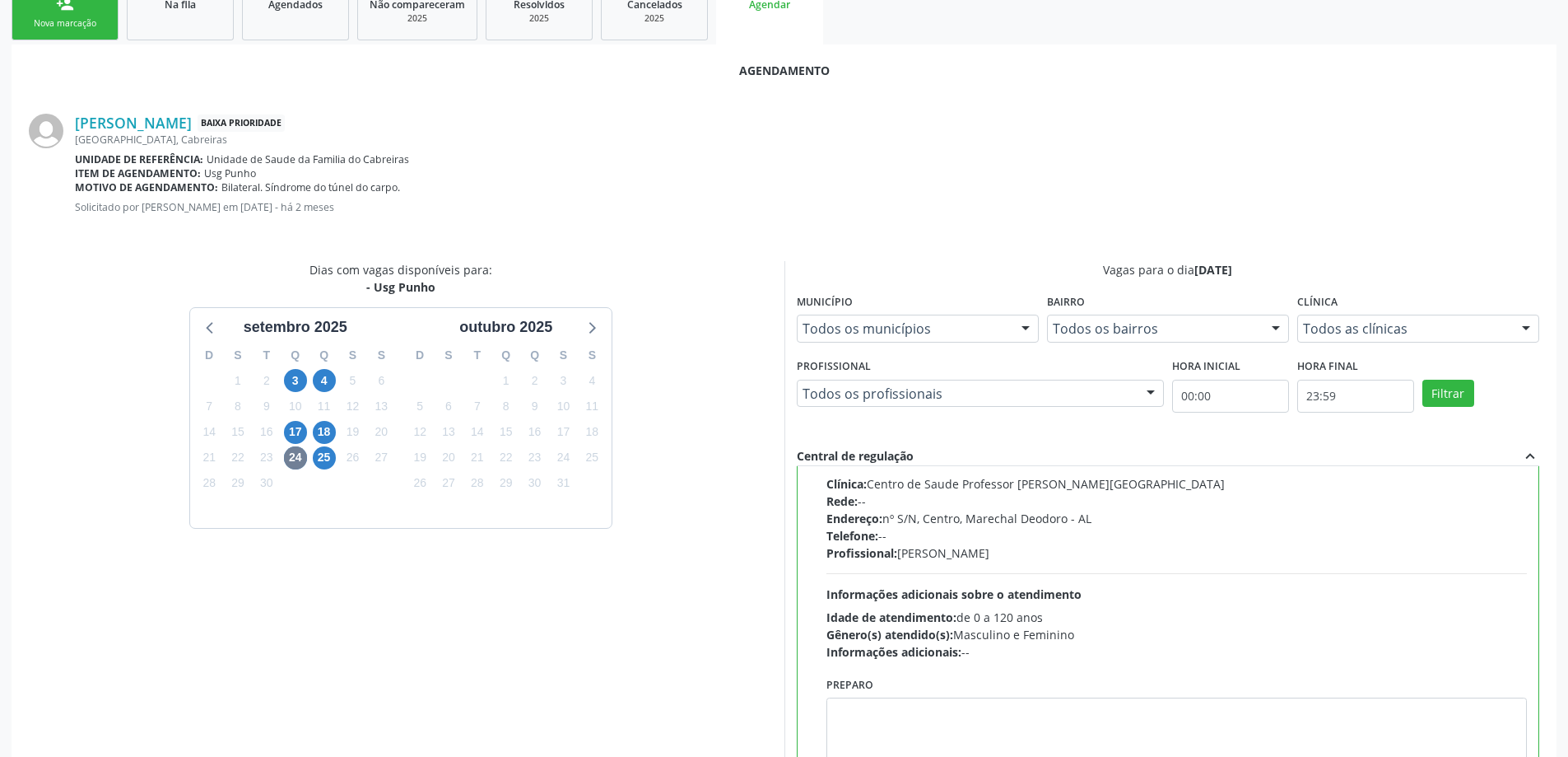
scroll to position [486, 0]
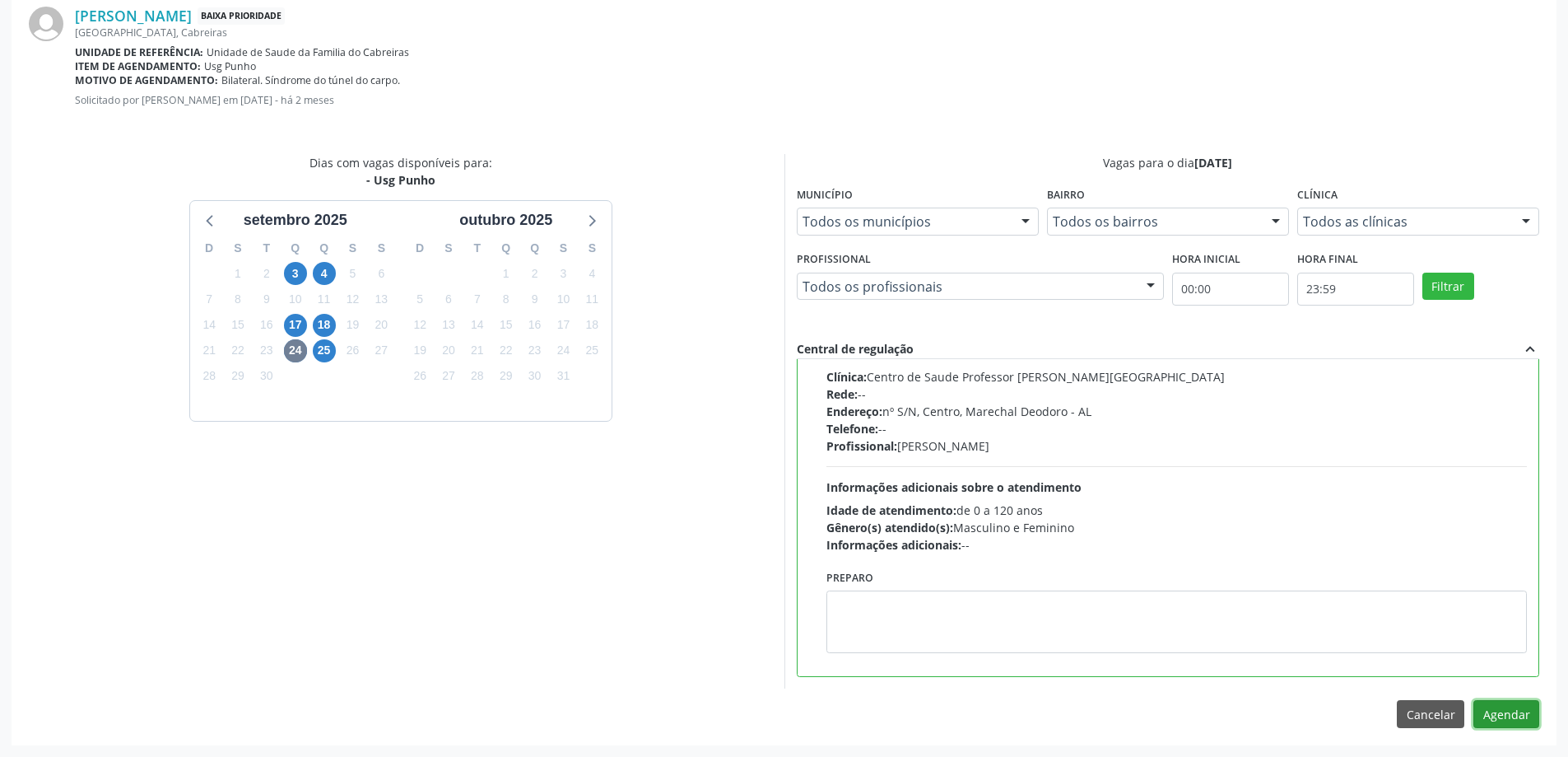
click at [1491, 711] on button "Agendar" at bounding box center [1506, 713] width 66 height 28
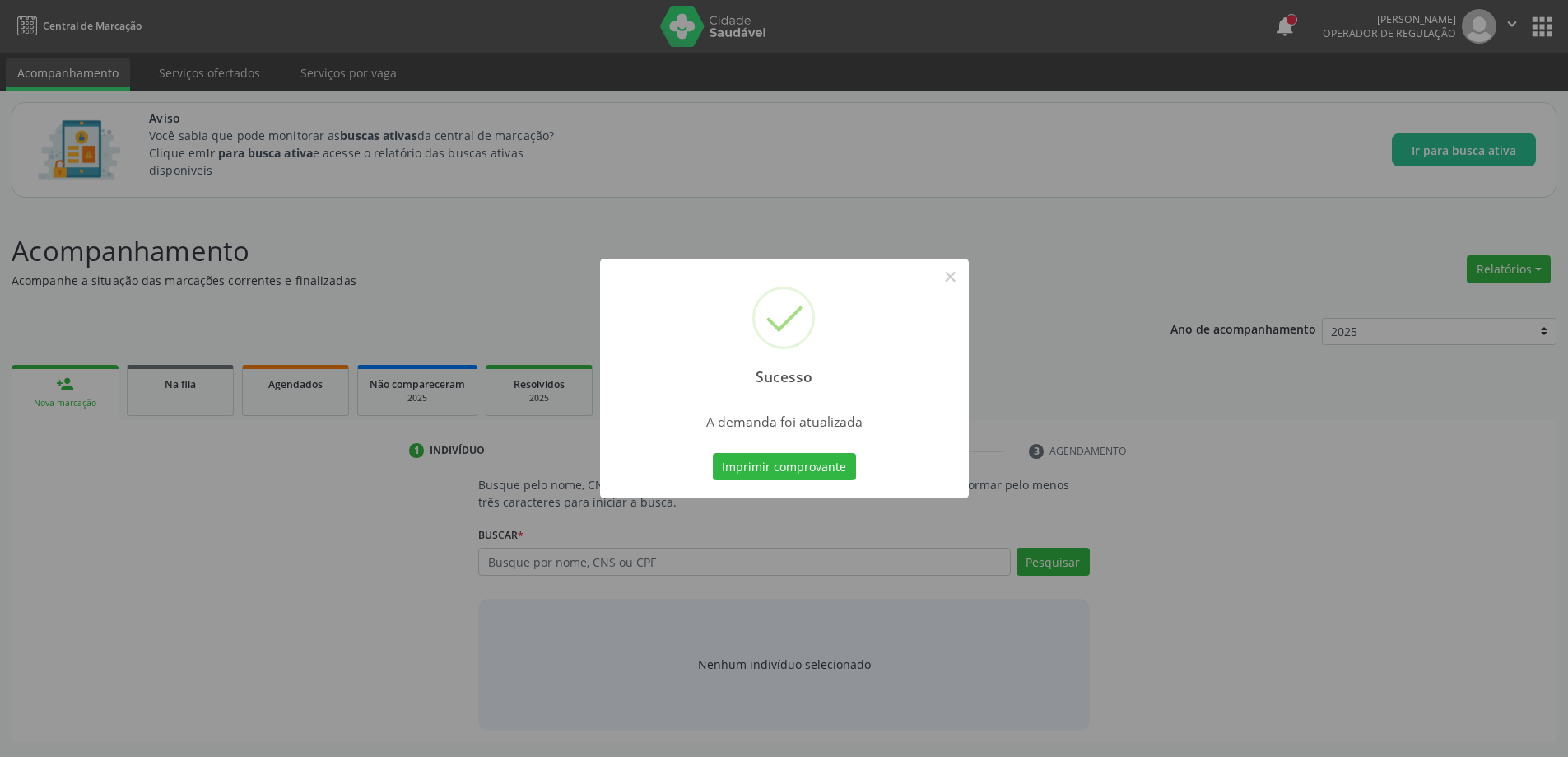
scroll to position [0, 0]
click at [954, 272] on button "×" at bounding box center [956, 276] width 28 height 28
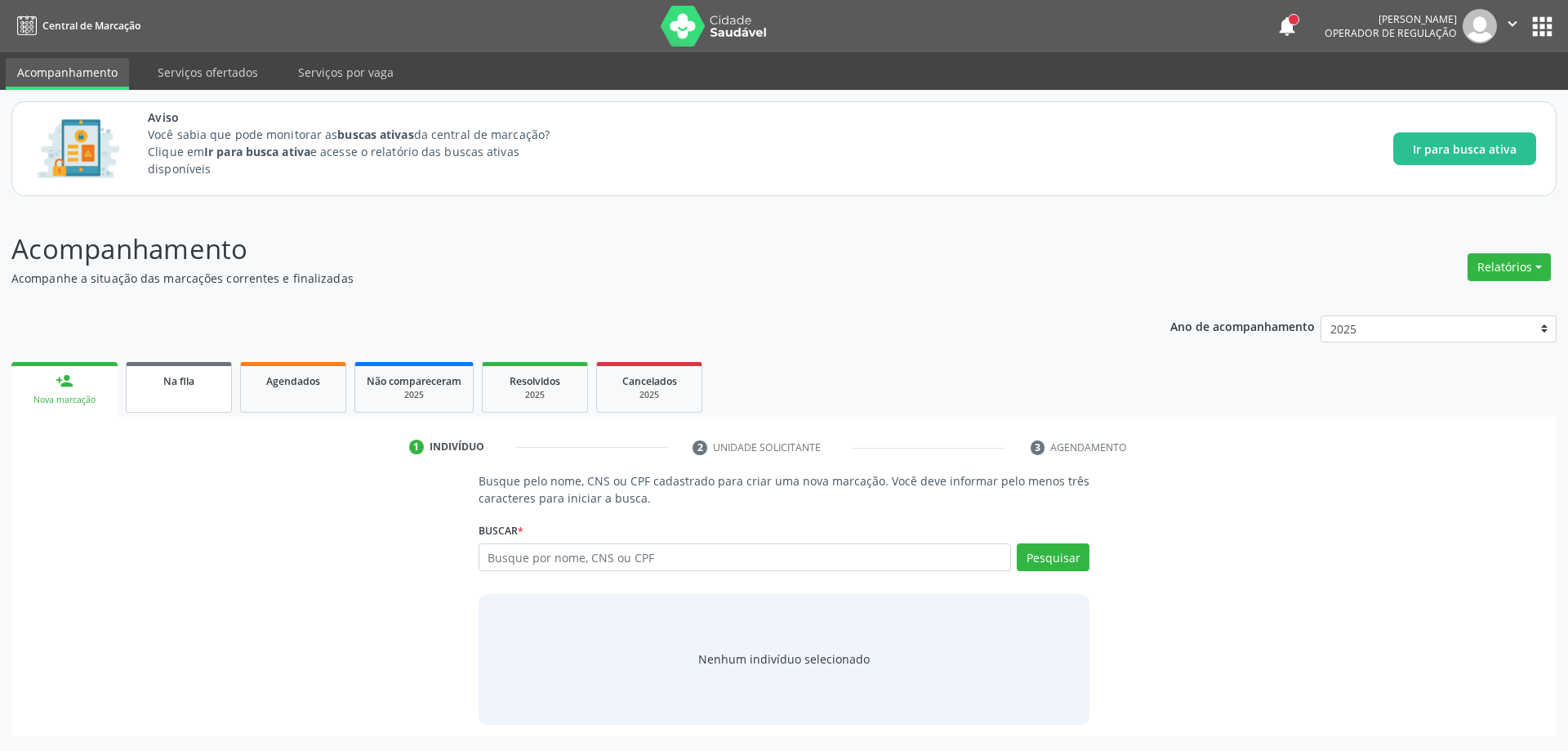
click at [194, 396] on link "Na fila" at bounding box center [178, 387] width 106 height 51
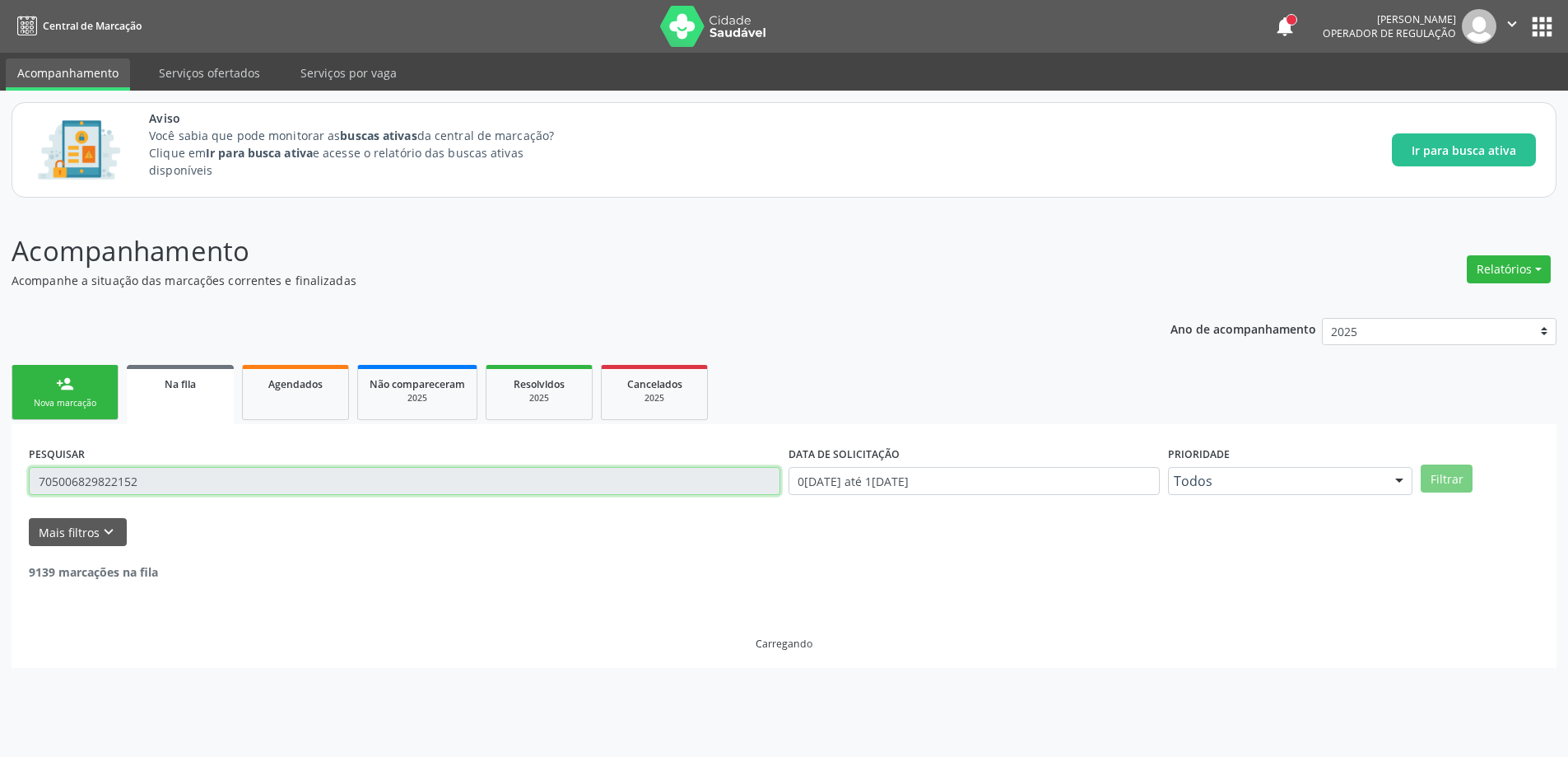
click at [207, 475] on input "705006829822152" at bounding box center [404, 481] width 752 height 28
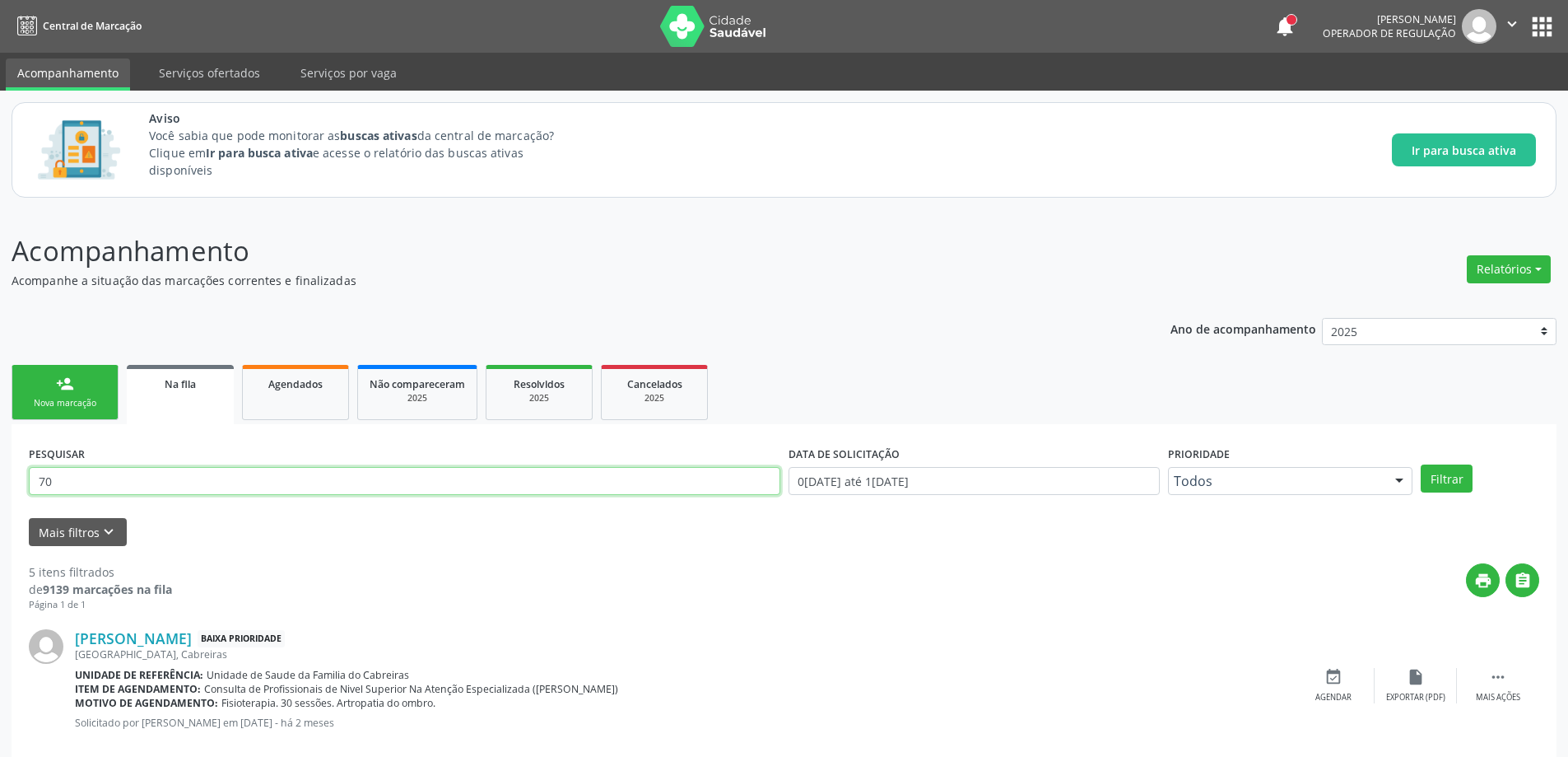
type input "7"
paste input "708607035986485"
type input "708607035986485"
click at [1441, 470] on button "Filtrar" at bounding box center [1447, 478] width 52 height 28
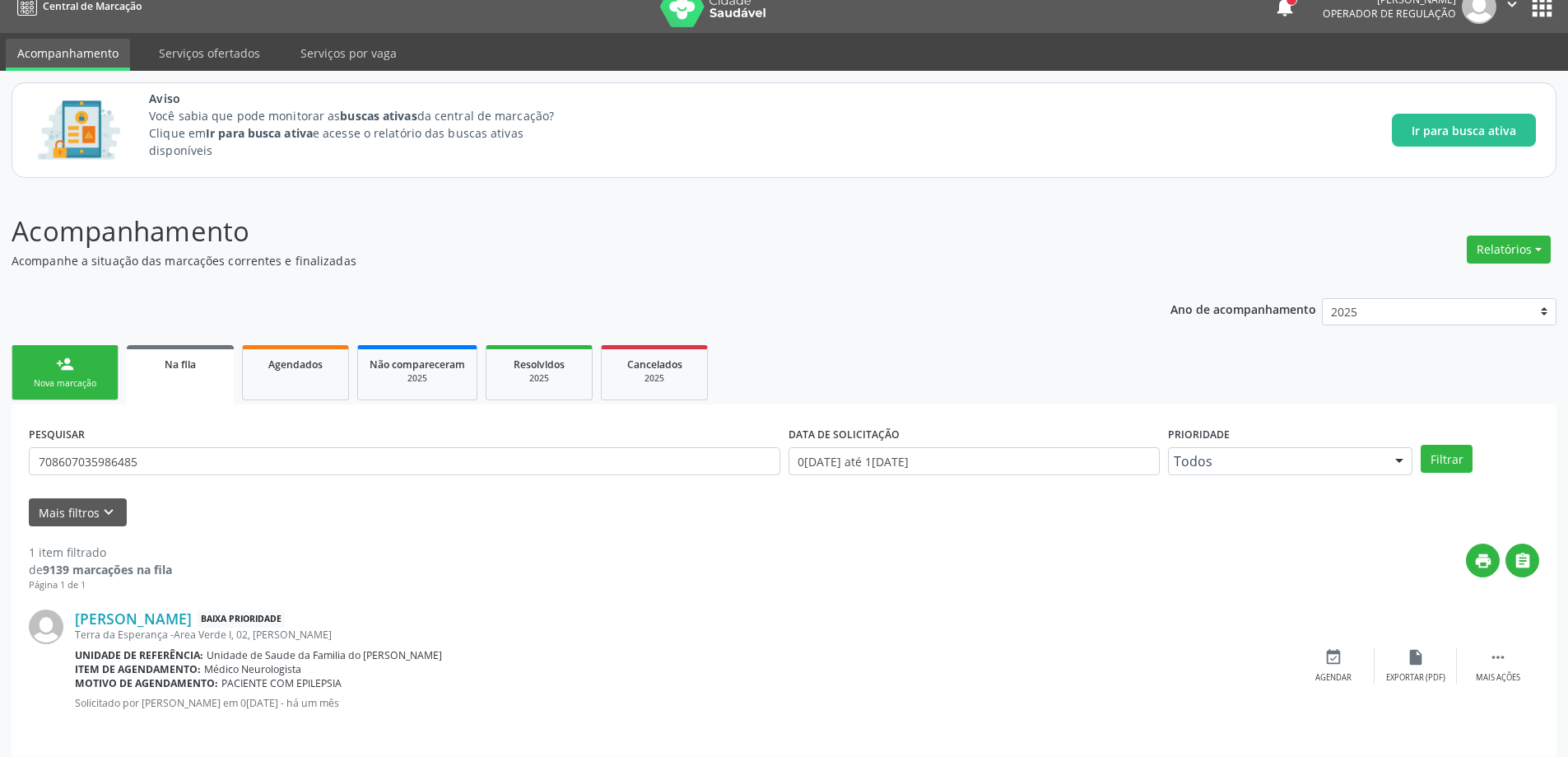
scroll to position [30, 0]
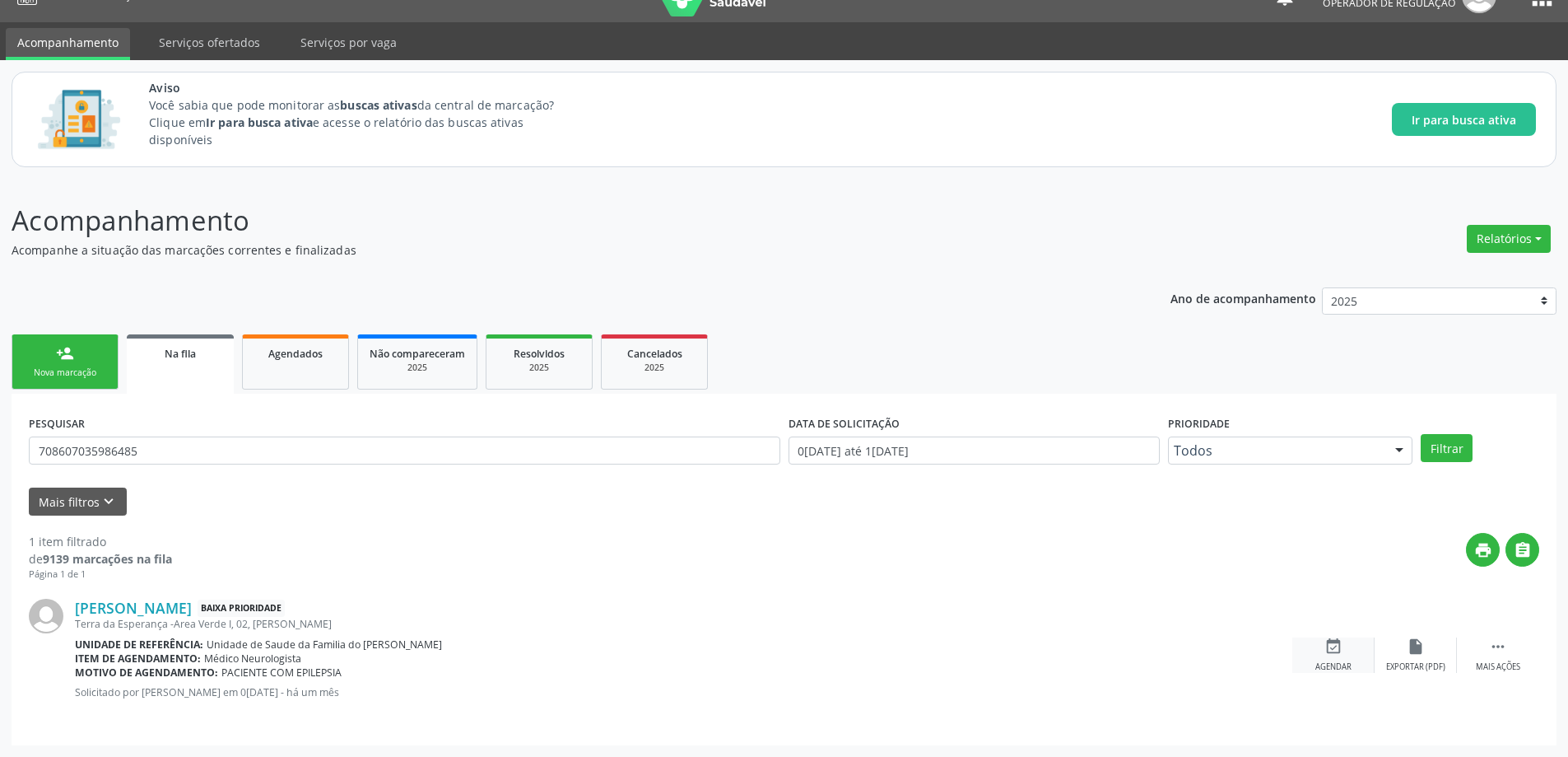
click at [1334, 652] on icon "event_available" at bounding box center [1333, 646] width 18 height 18
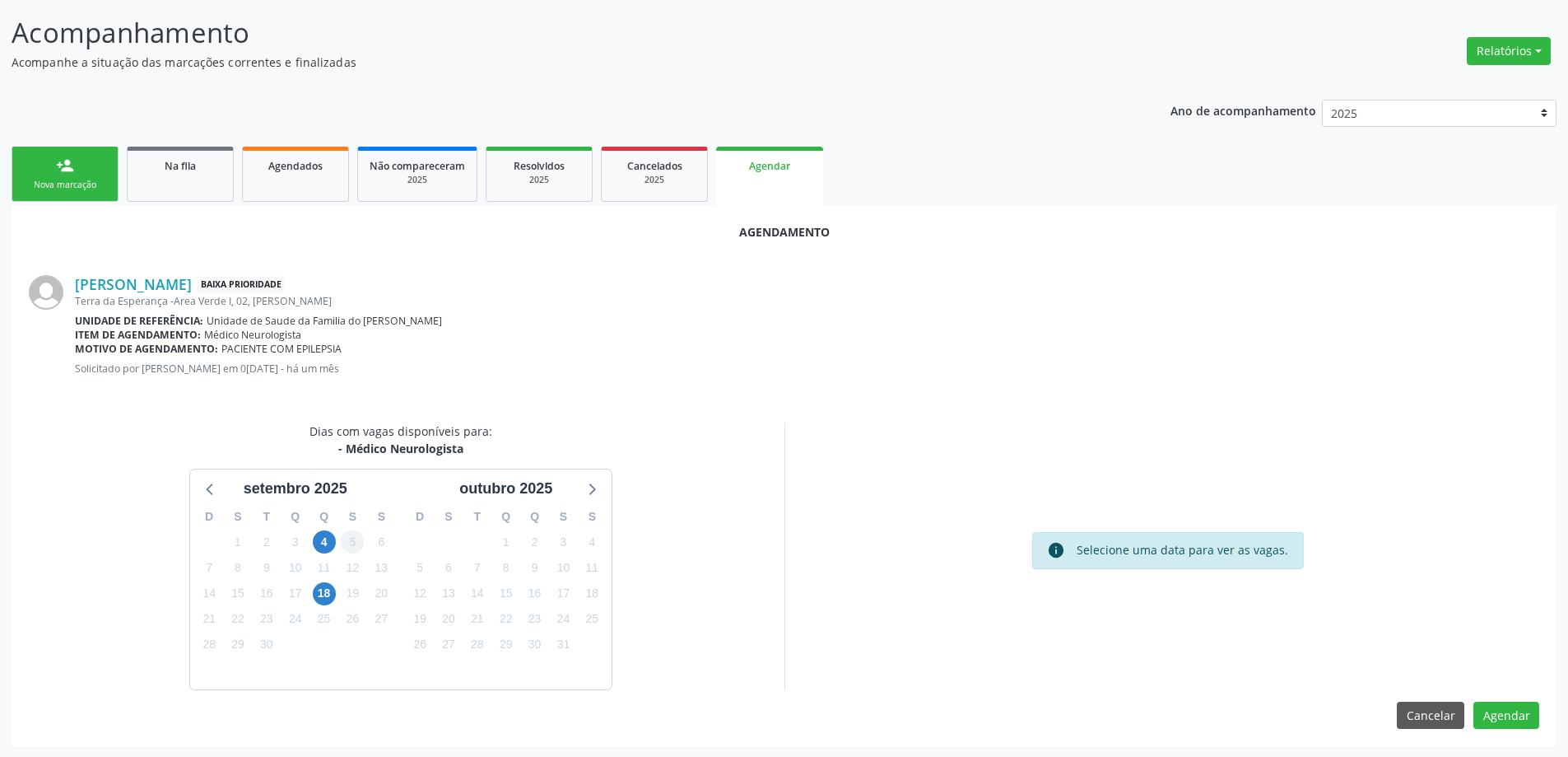
scroll to position [219, 0]
click at [194, 177] on link "Na fila" at bounding box center [179, 173] width 107 height 55
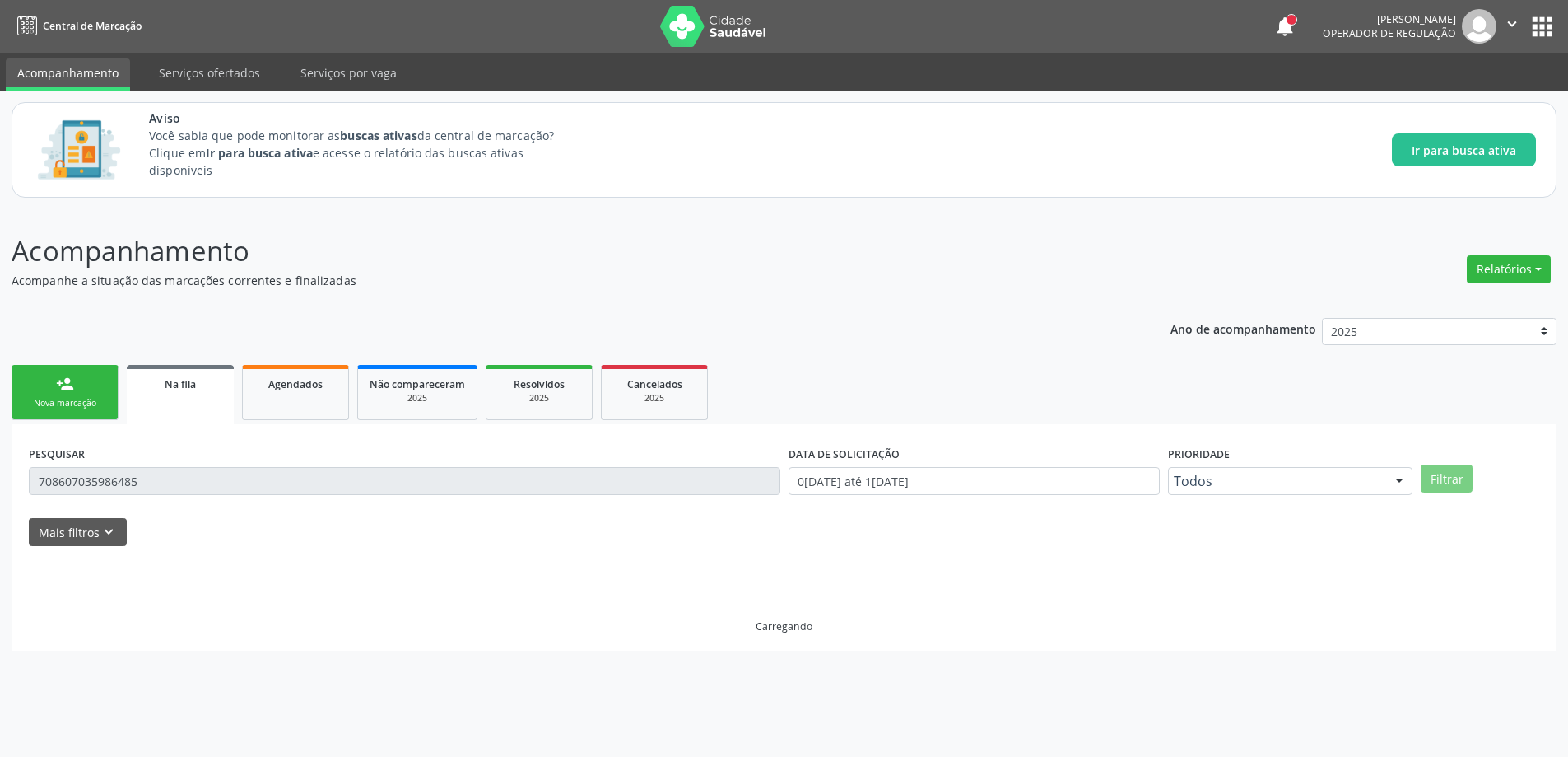
scroll to position [0, 0]
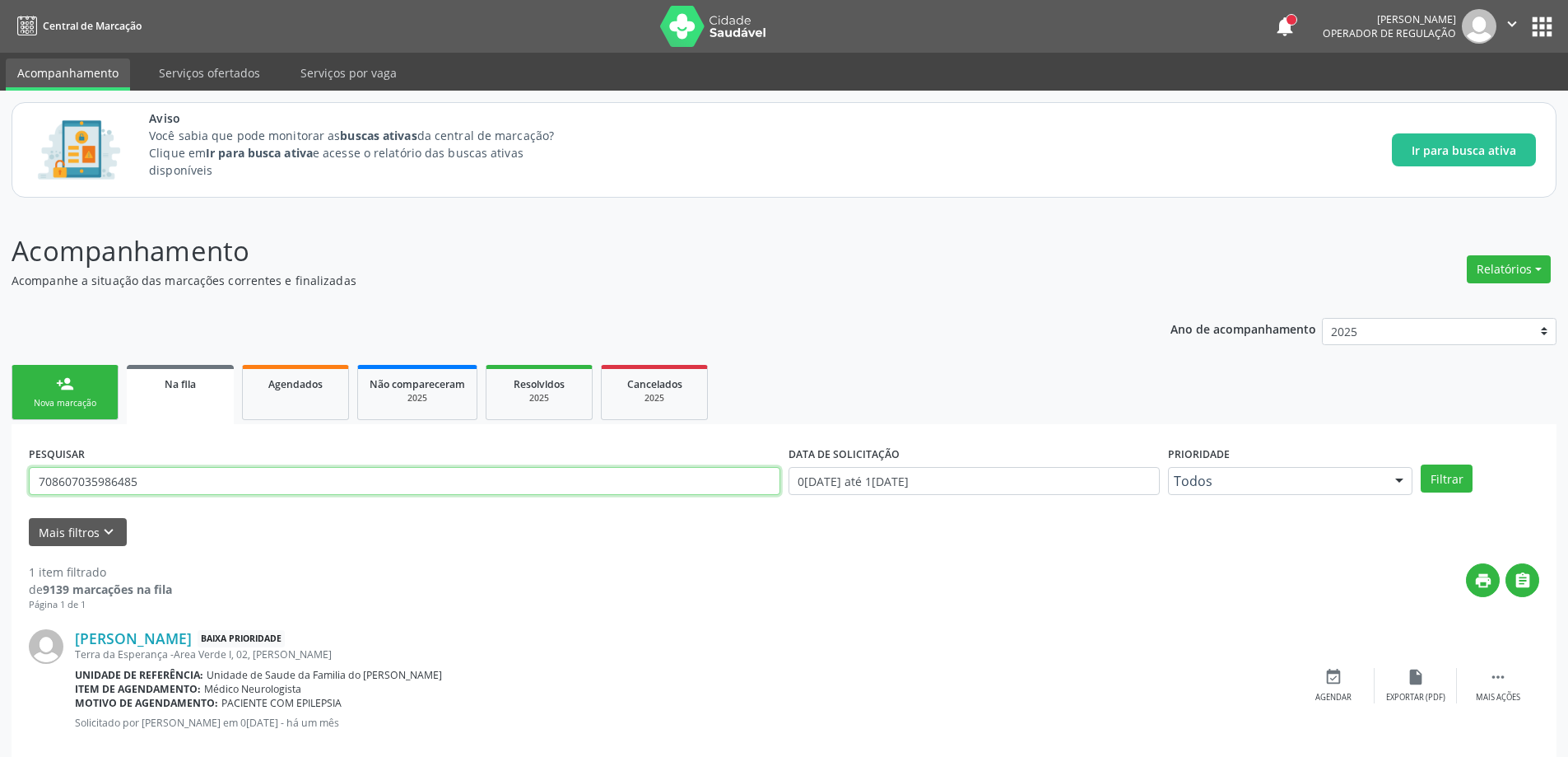
click at [205, 476] on input "708607035986485" at bounding box center [404, 481] width 752 height 28
type input "7"
paste input "700605454811563"
click at [1450, 481] on button "Filtrar" at bounding box center [1447, 478] width 52 height 28
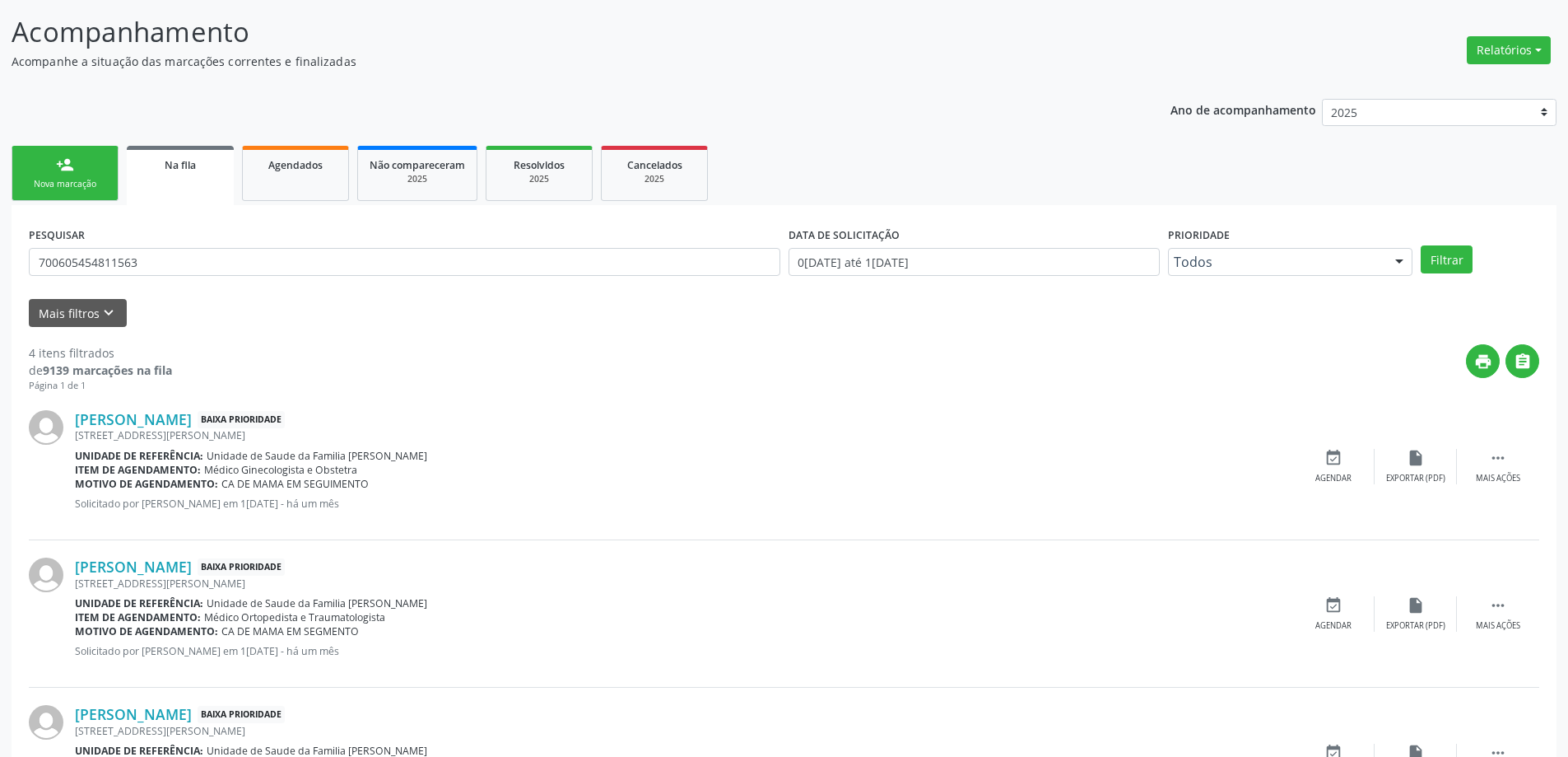
scroll to position [144, 0]
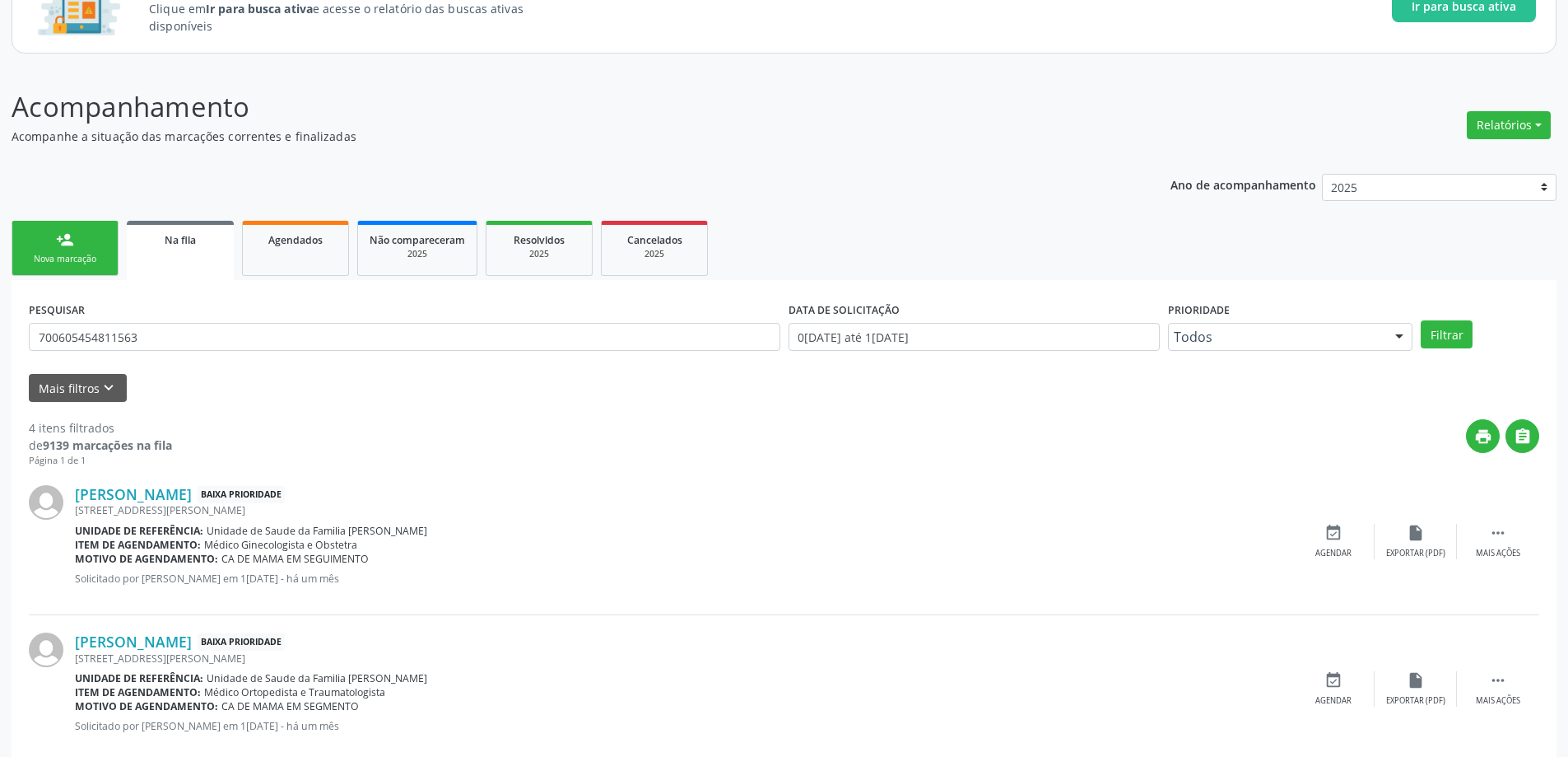
click at [200, 256] on link "Na fila" at bounding box center [179, 250] width 107 height 59
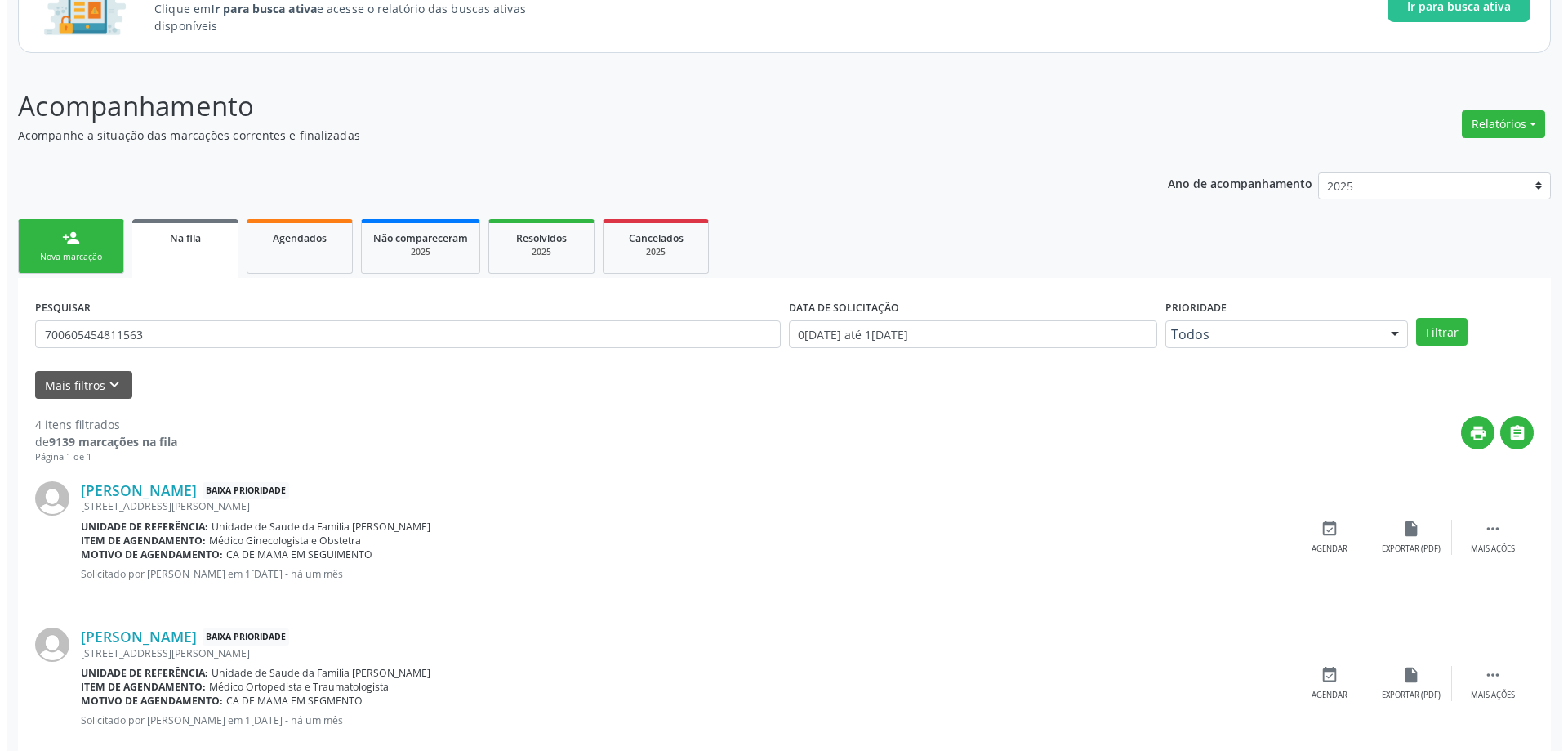
scroll to position [0, 0]
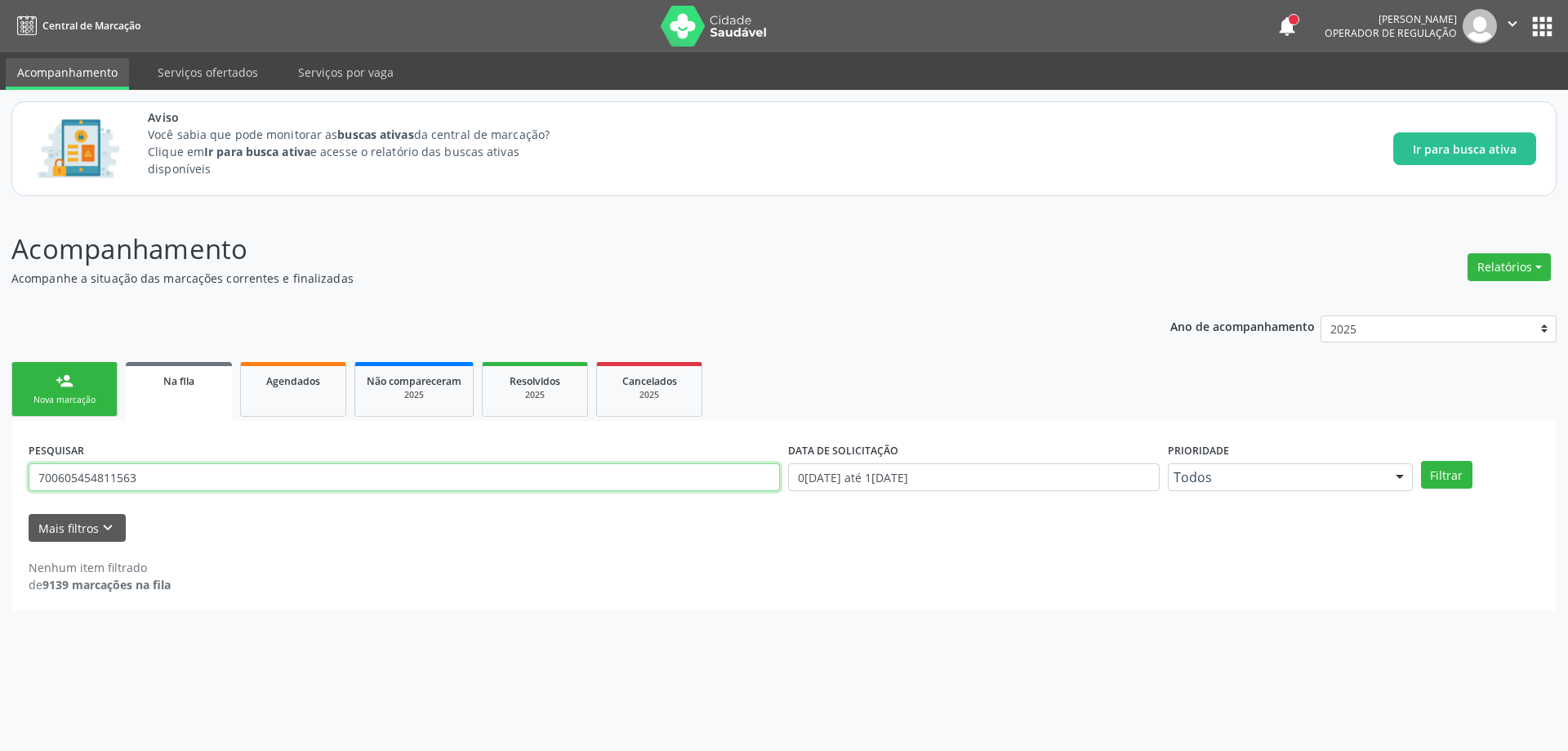
click at [183, 476] on input "700605454811563" at bounding box center [404, 477] width 751 height 28
type input "7"
paste input "709200231364535"
type input "709200231364535"
click at [1438, 466] on button "Filtrar" at bounding box center [1447, 474] width 52 height 28
